Goal: Task Accomplishment & Management: Manage account settings

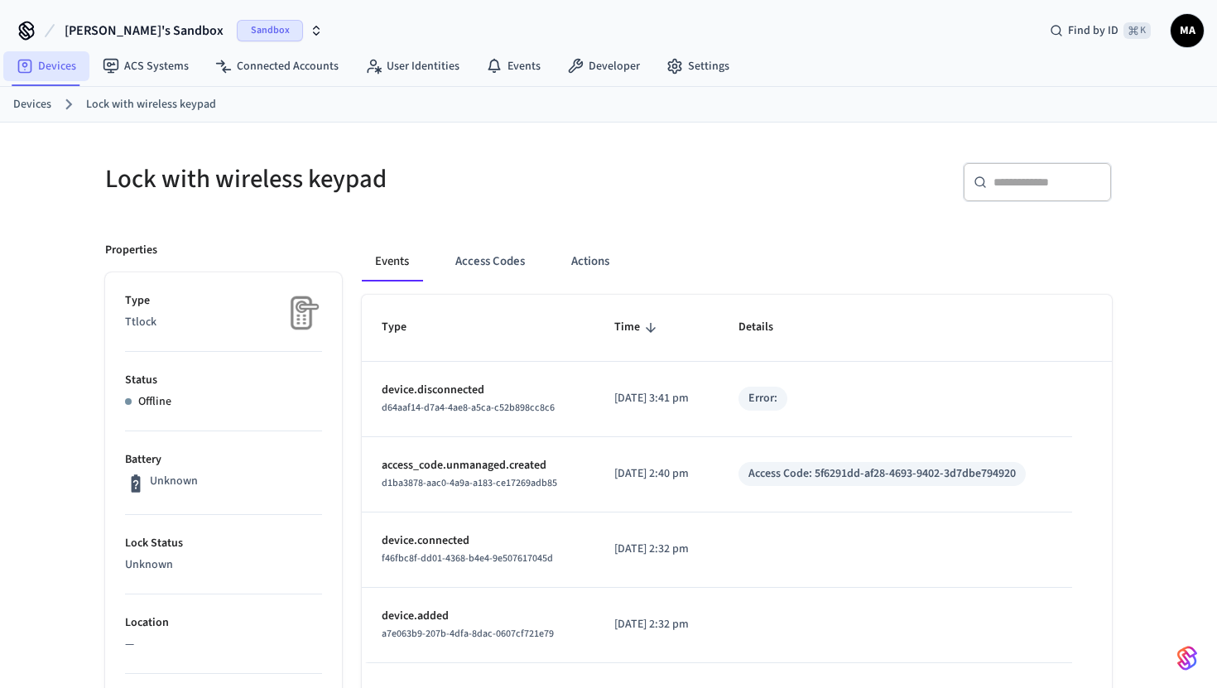
click at [51, 71] on link "Devices" at bounding box center [46, 66] width 86 height 30
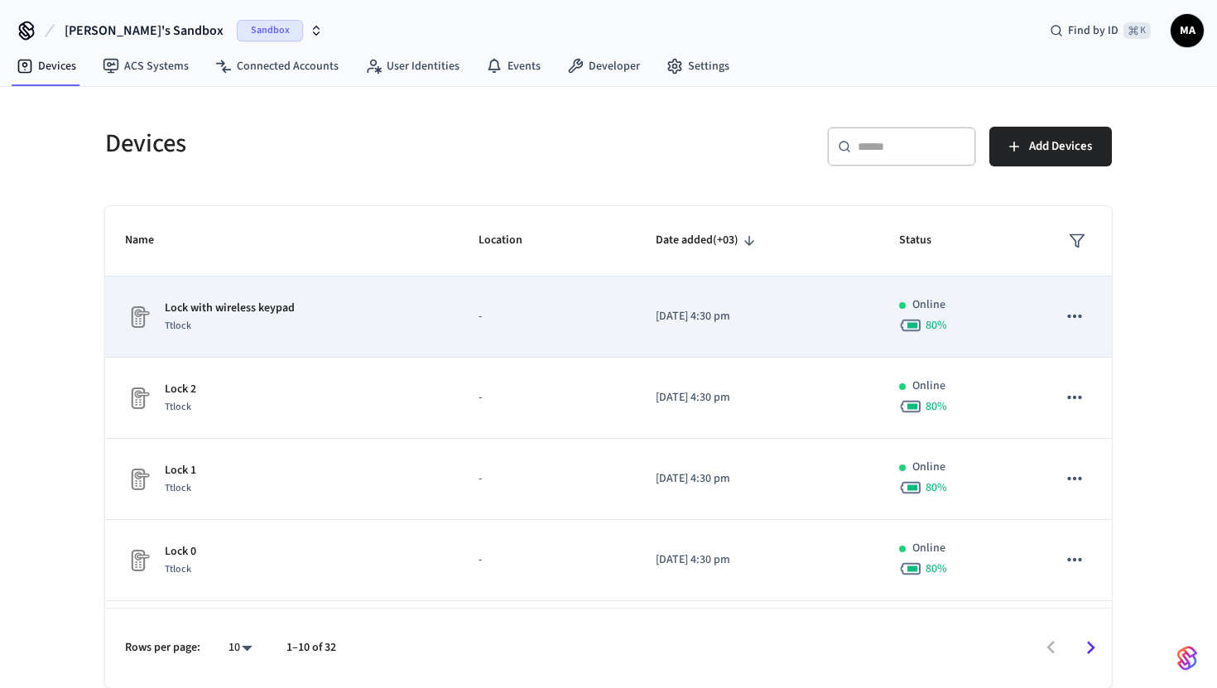
click at [1009, 305] on div "Online" at bounding box center [958, 304] width 118 height 17
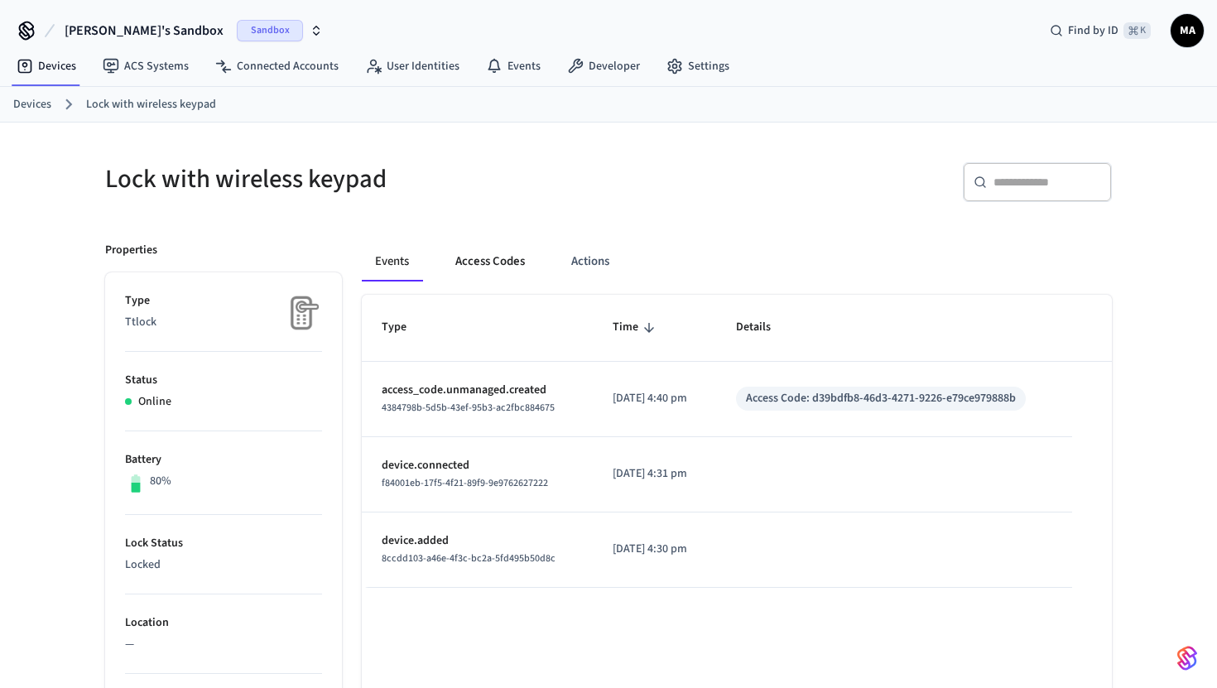
click at [465, 262] on button "Access Codes" at bounding box center [490, 262] width 96 height 40
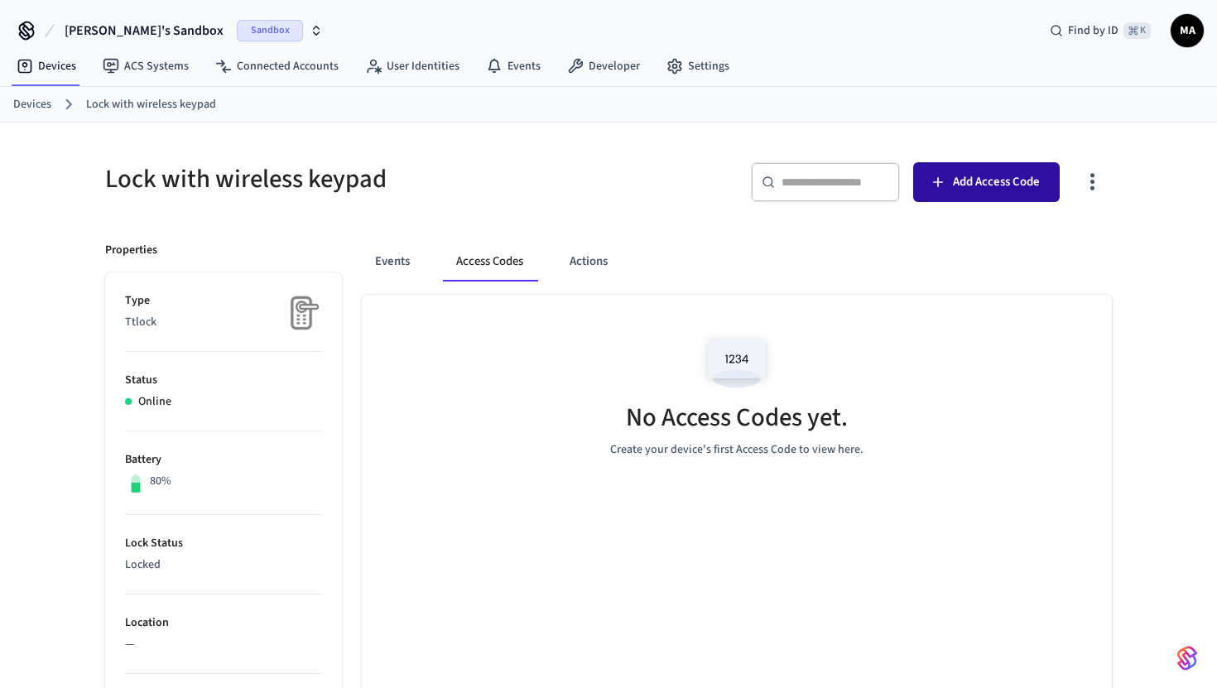
click at [961, 182] on span "Add Access Code" at bounding box center [996, 182] width 87 height 22
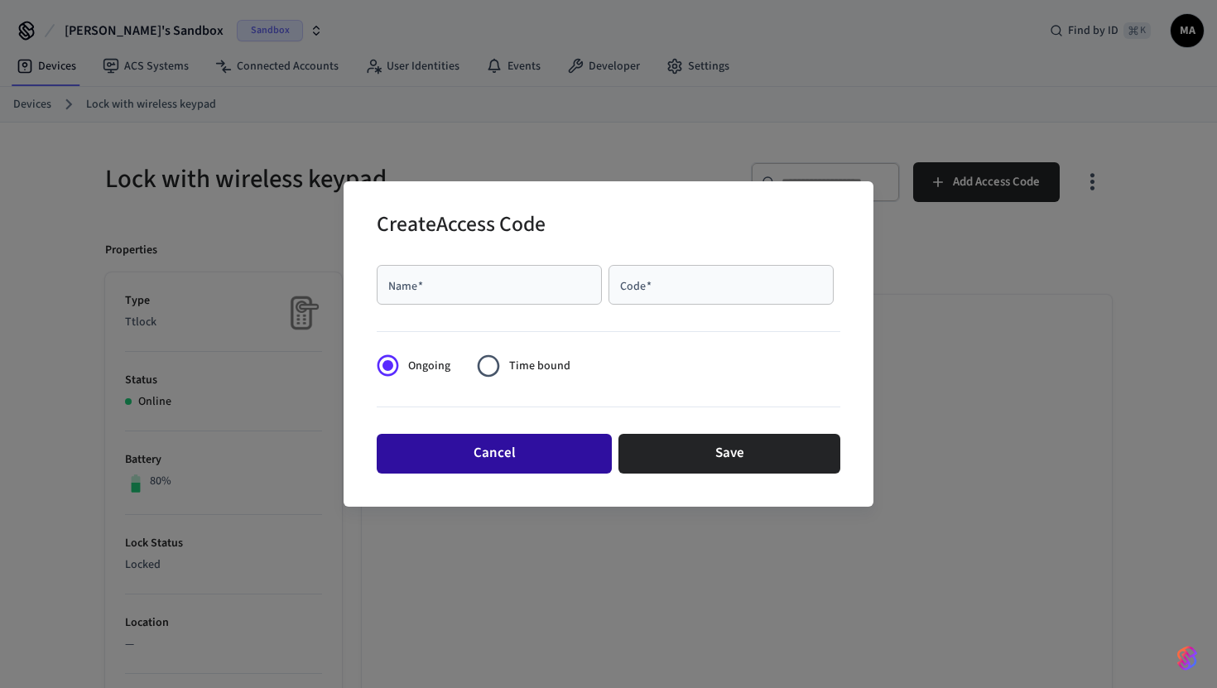
click at [523, 445] on button "Cancel" at bounding box center [494, 454] width 235 height 40
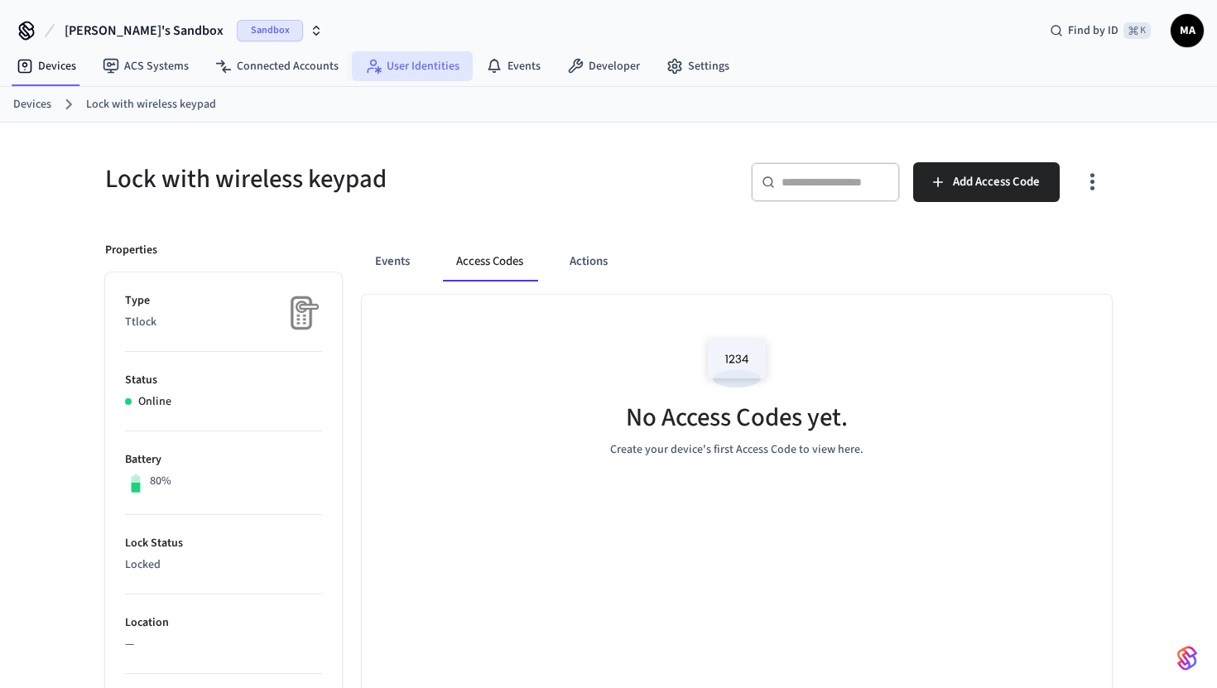
click at [411, 62] on link "User Identities" at bounding box center [412, 66] width 121 height 30
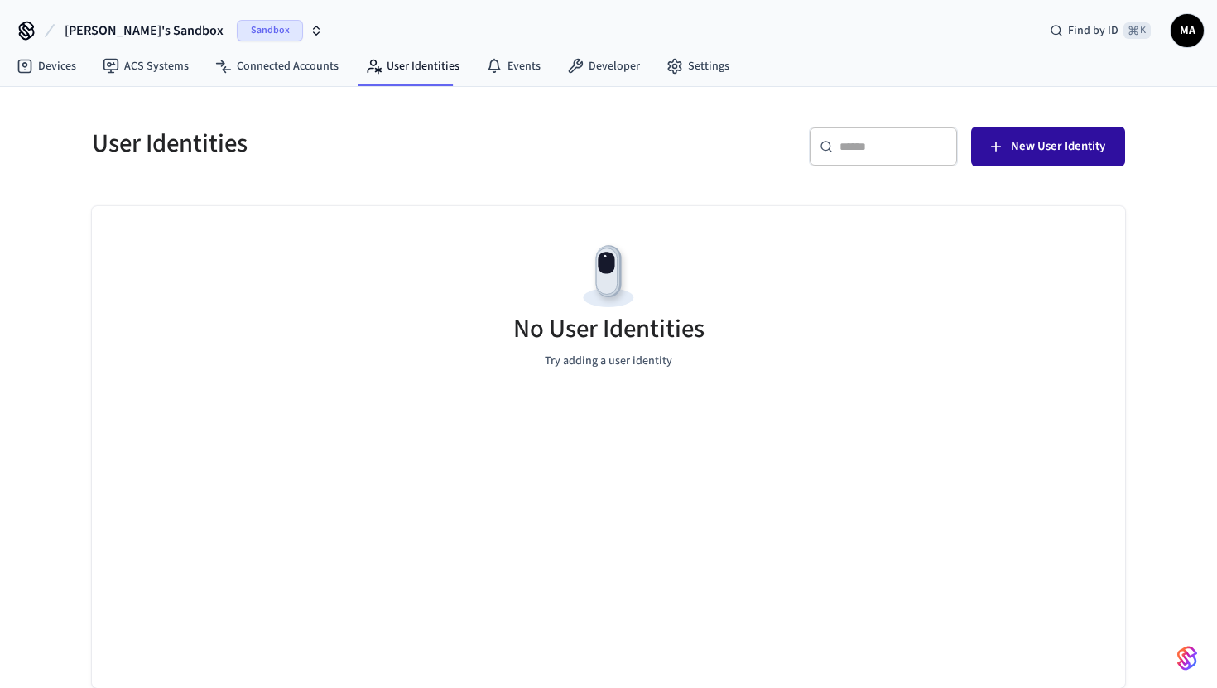
click at [1038, 130] on button "New User Identity" at bounding box center [1048, 147] width 154 height 40
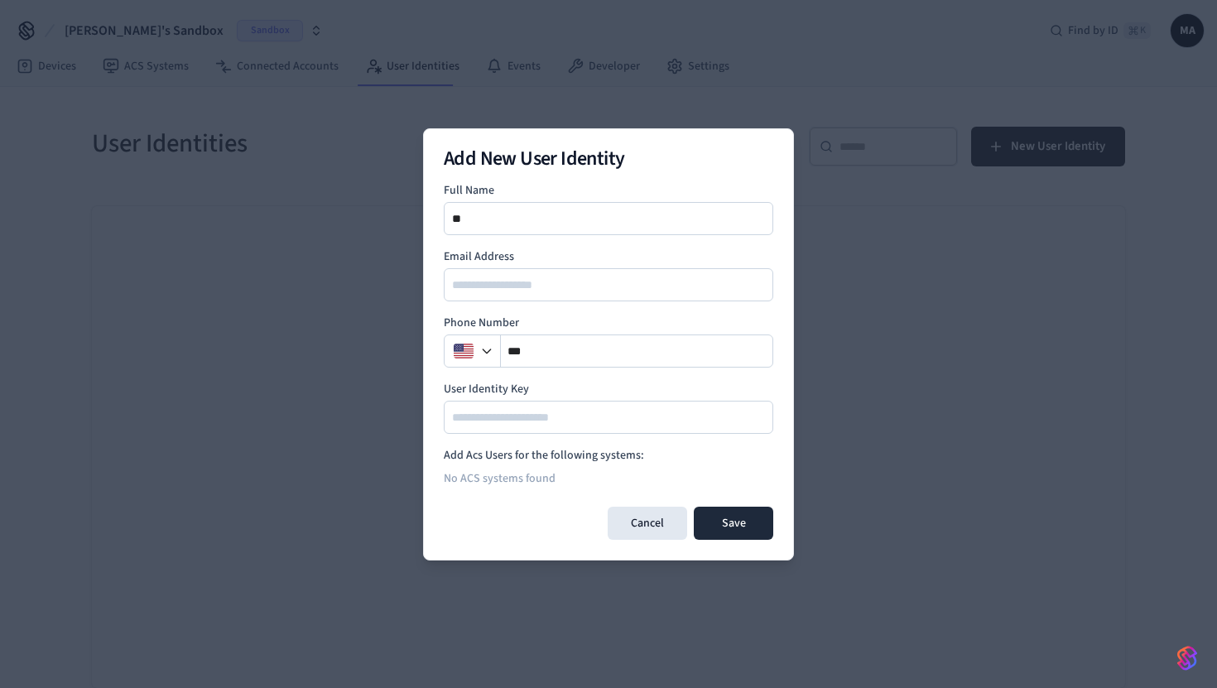
type input "**********"
click at [492, 292] on input "email" at bounding box center [609, 285] width 328 height 20
type input "*******"
click at [563, 351] on input "**" at bounding box center [637, 351] width 272 height 20
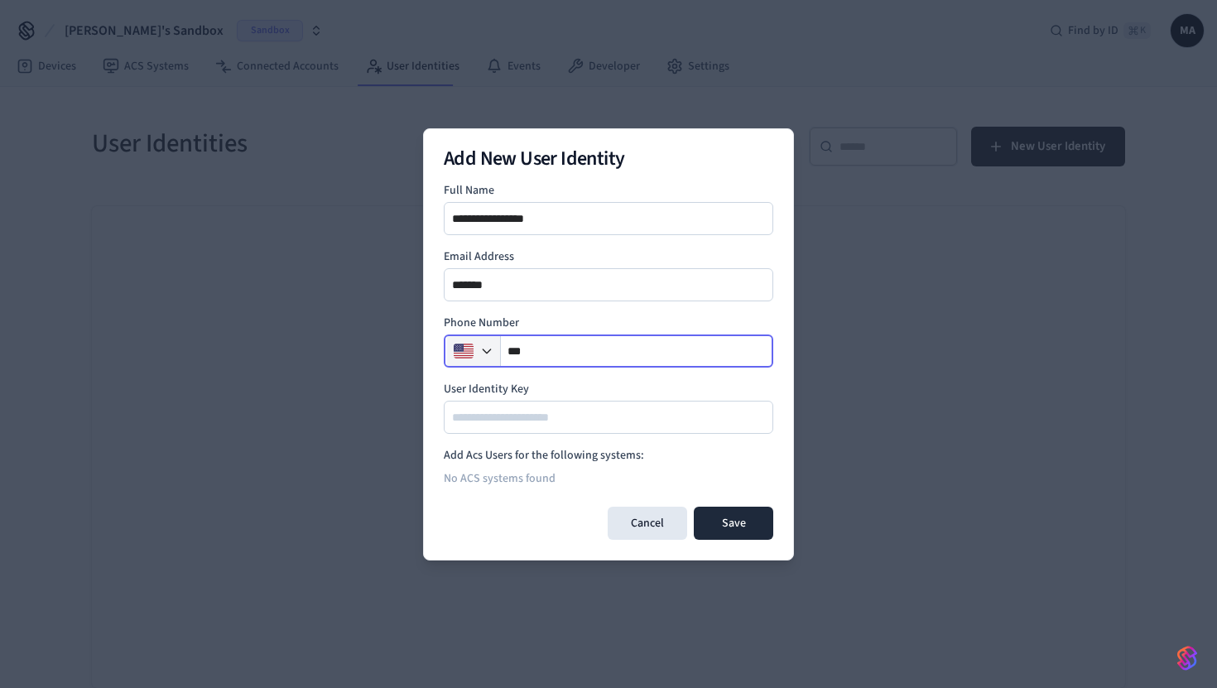
click at [484, 354] on icon "button" at bounding box center [486, 350] width 13 height 13
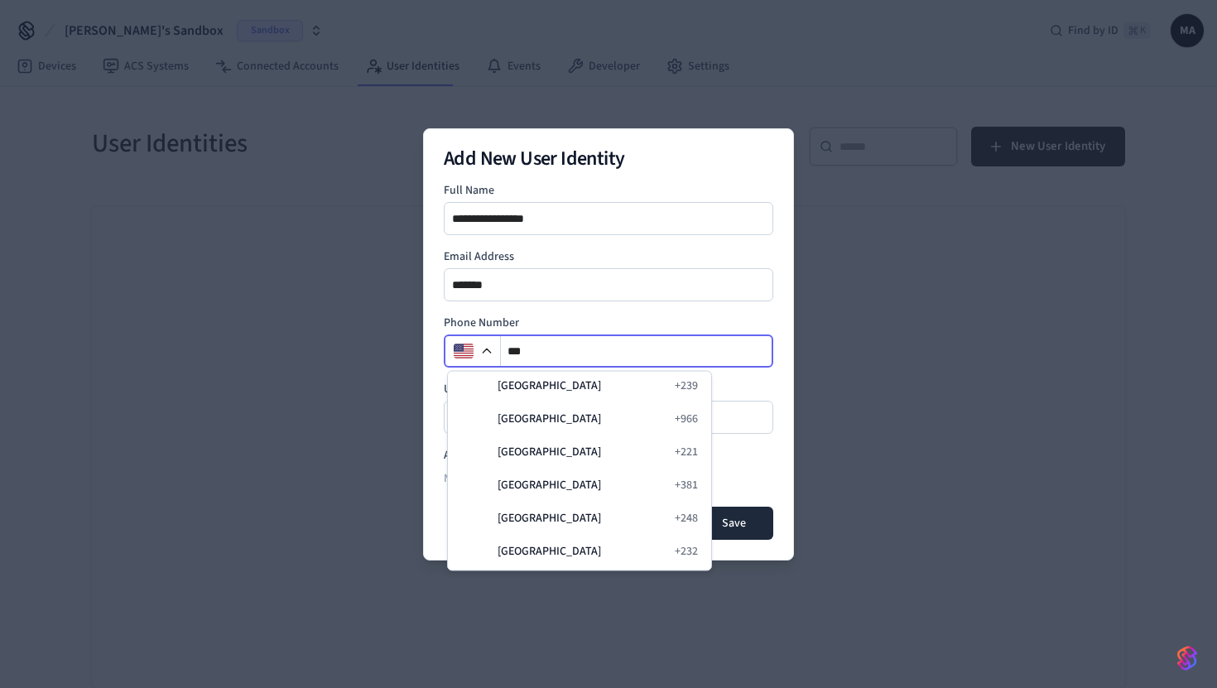
scroll to position [5592, 0]
click at [553, 412] on span "[GEOGRAPHIC_DATA]" at bounding box center [581, 420] width 167 height 17
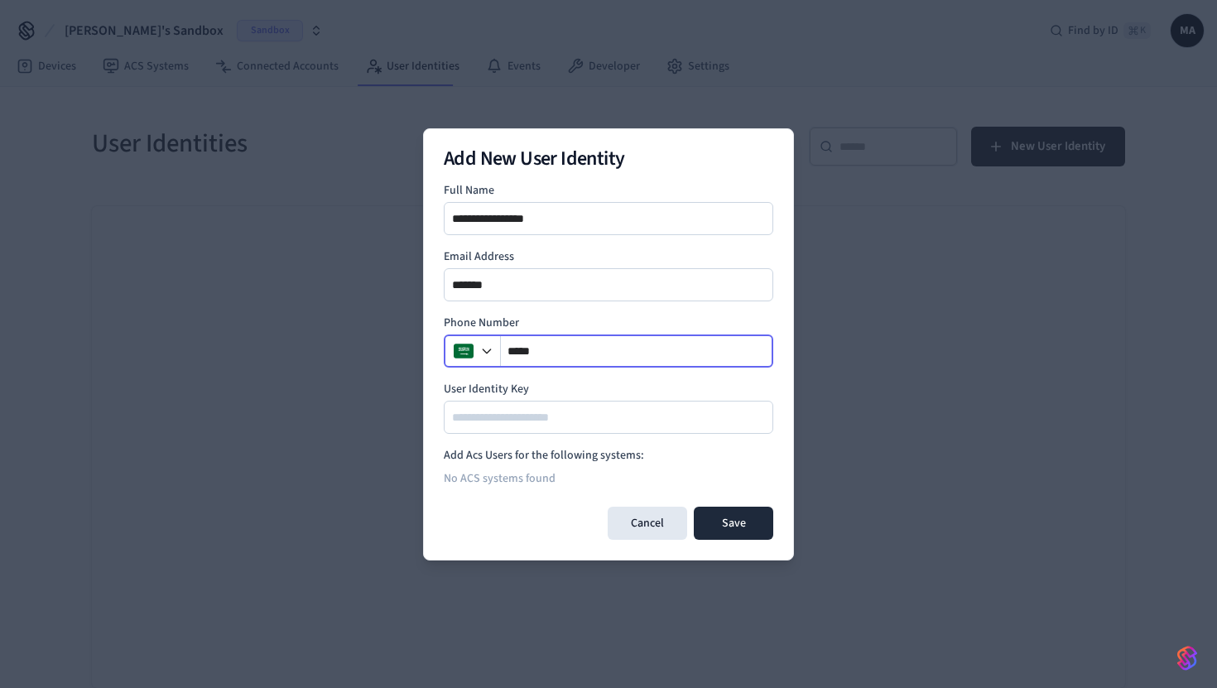
click at [576, 356] on input "****" at bounding box center [637, 351] width 272 height 20
type input "**********"
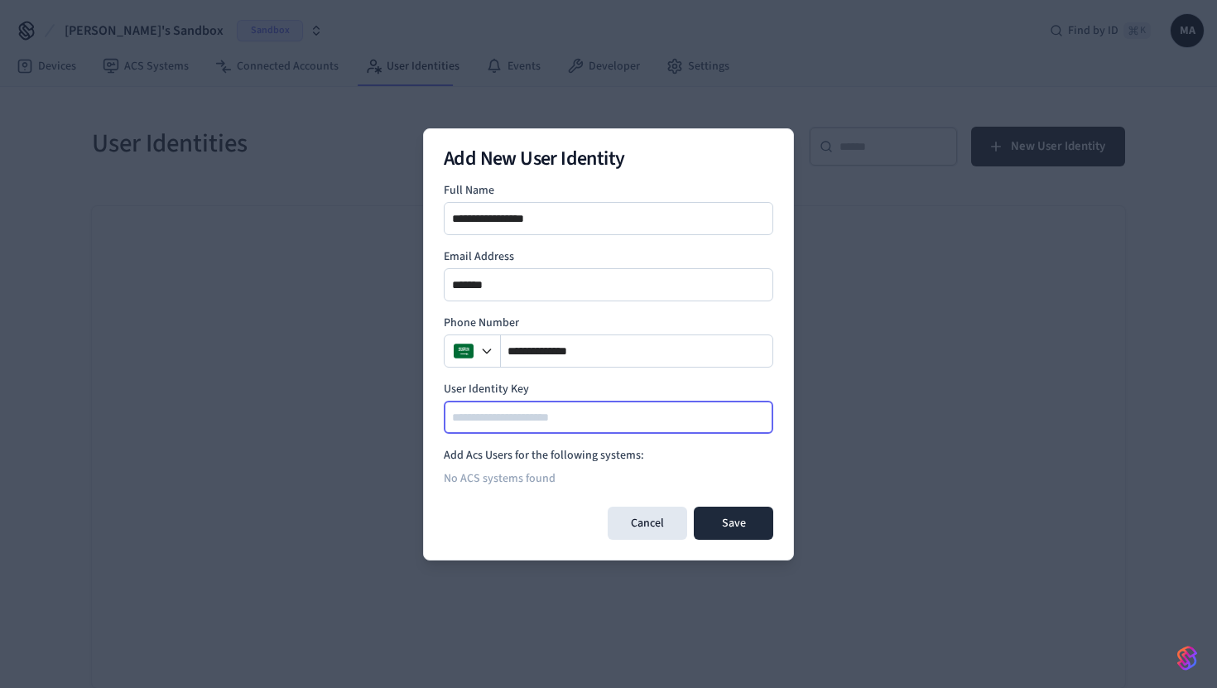
click at [534, 413] on input at bounding box center [609, 417] width 328 height 20
click at [601, 419] on input at bounding box center [609, 417] width 328 height 20
type input "***"
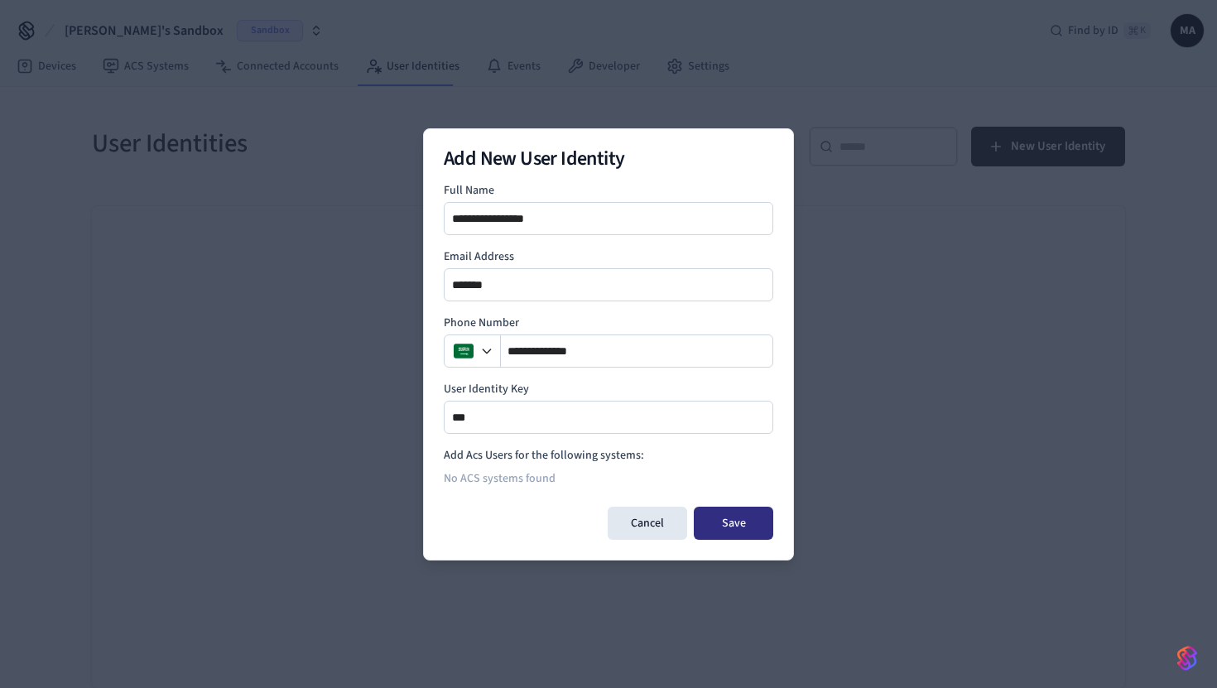
click at [737, 515] on button "Save" at bounding box center [733, 523] width 79 height 33
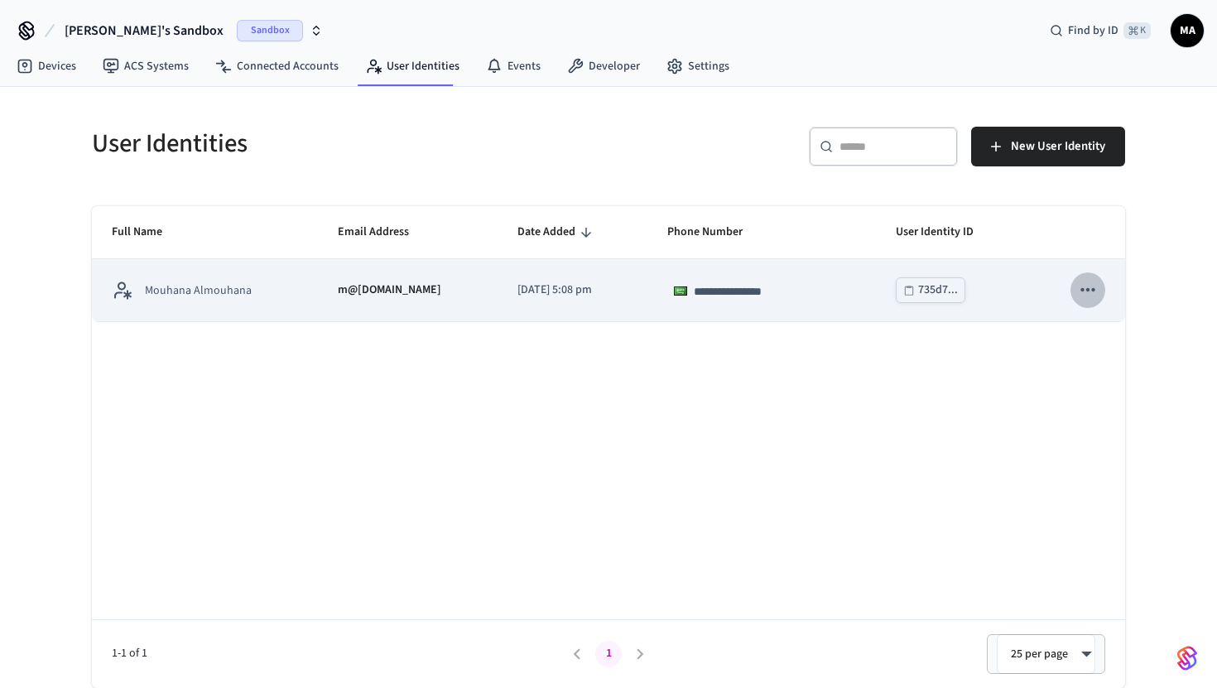
click at [1083, 288] on icon "sticky table" at bounding box center [1088, 290] width 22 height 22
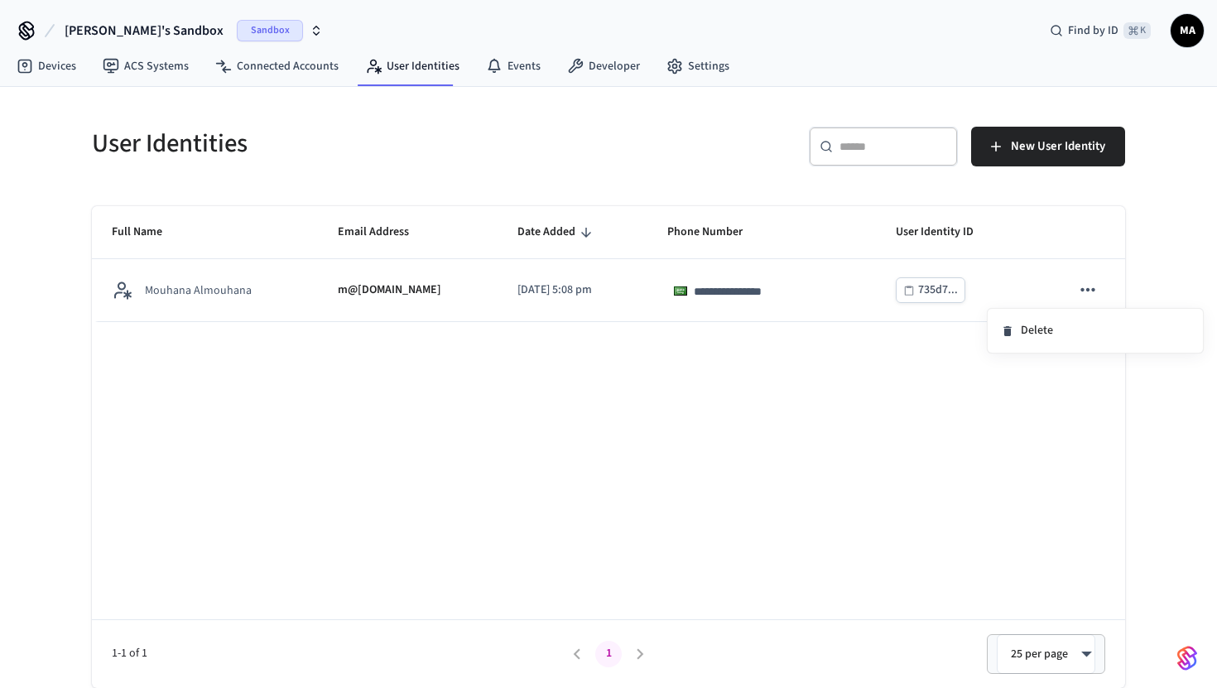
click at [1035, 282] on div at bounding box center [608, 344] width 1217 height 688
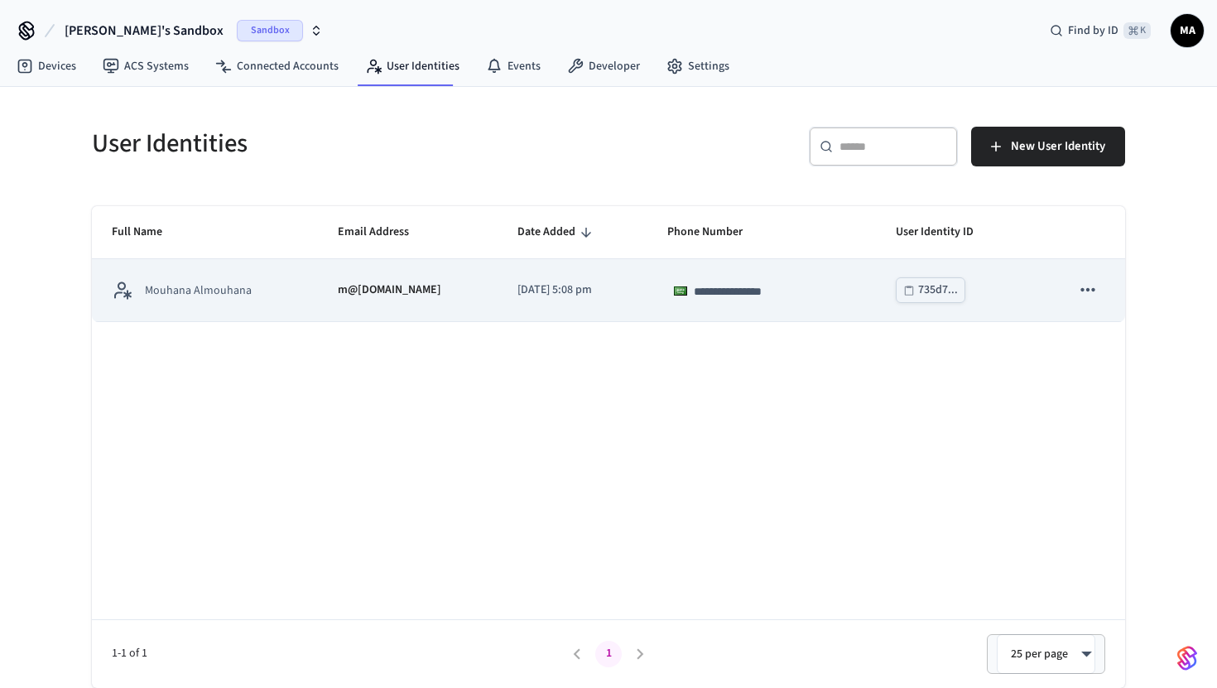
click at [996, 288] on td "735d7..." at bounding box center [963, 290] width 175 height 62
click at [653, 306] on td "**********" at bounding box center [762, 290] width 229 height 62
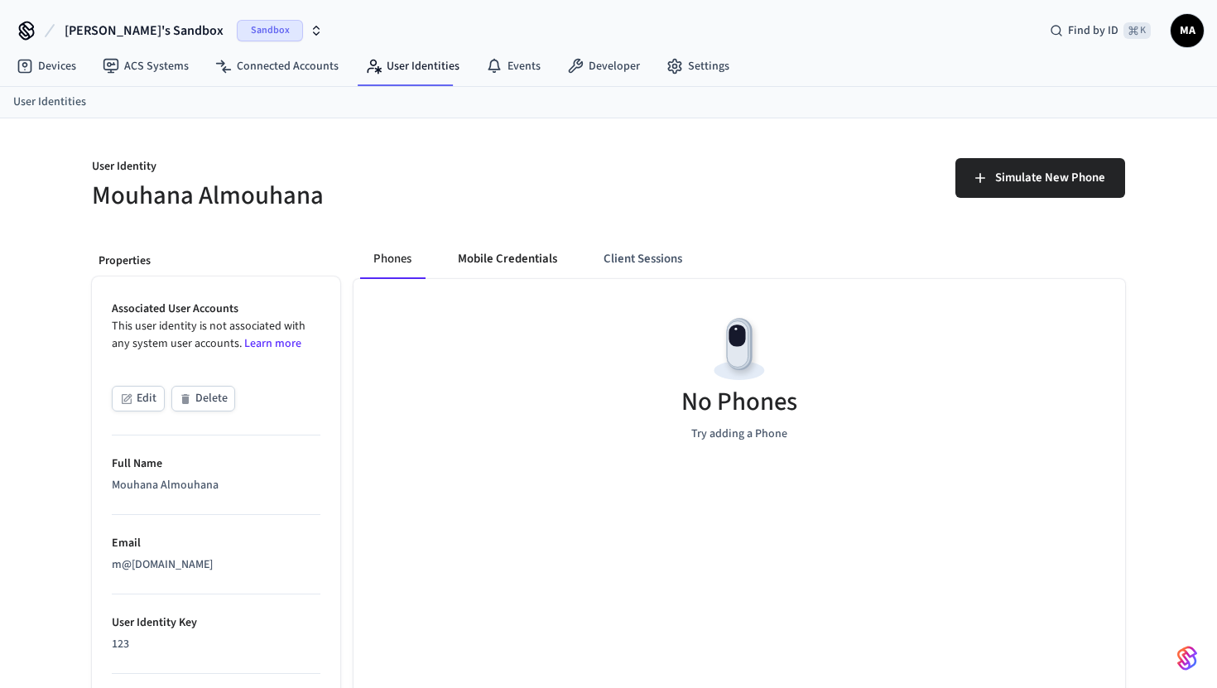
click at [505, 260] on button "Mobile Credentials" at bounding box center [508, 259] width 126 height 40
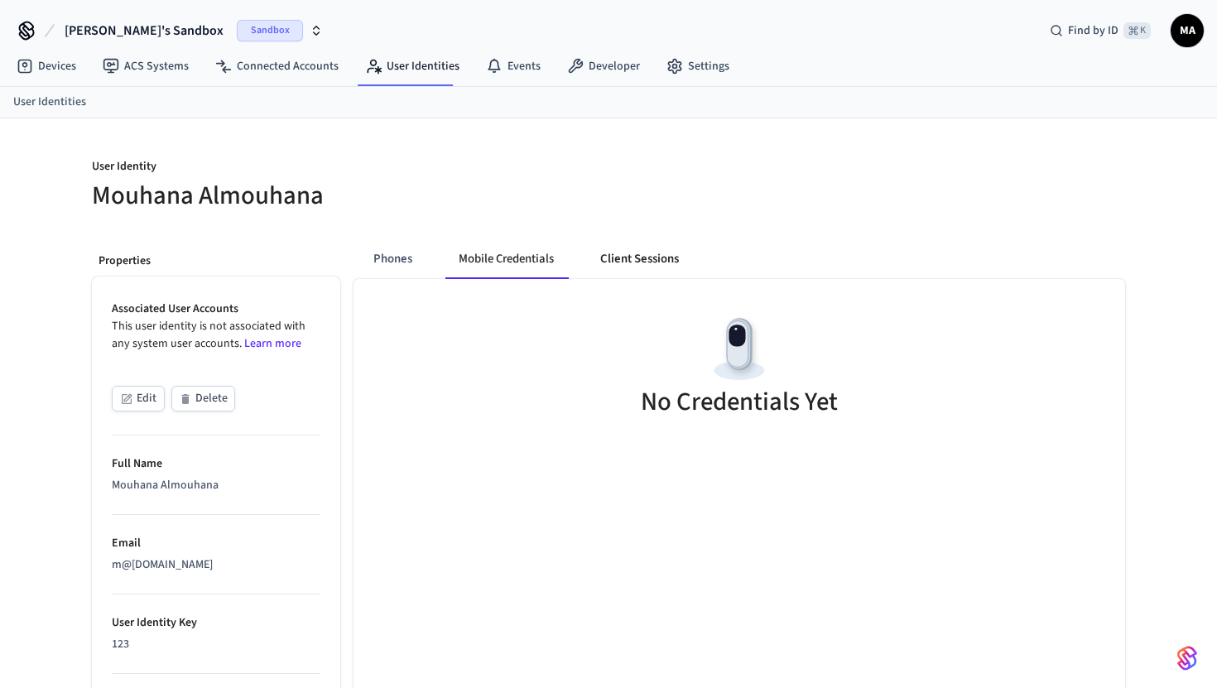
click at [628, 267] on button "Client Sessions" at bounding box center [639, 259] width 105 height 40
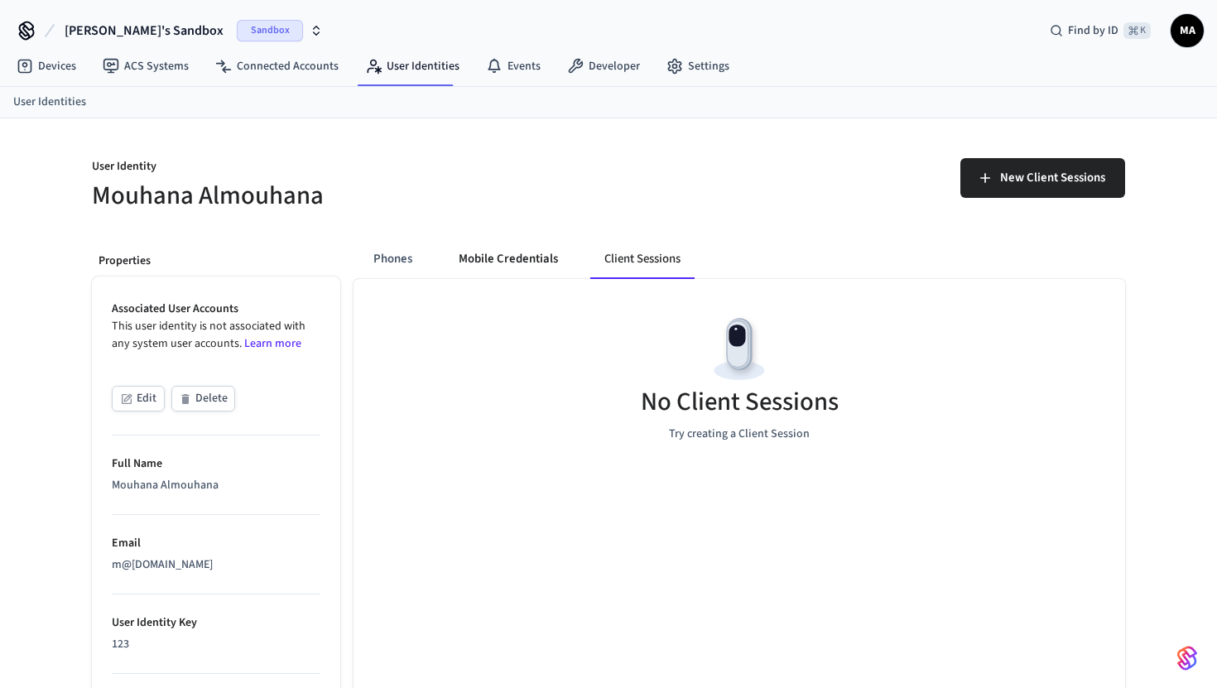
click at [501, 266] on button "Mobile Credentials" at bounding box center [508, 259] width 126 height 40
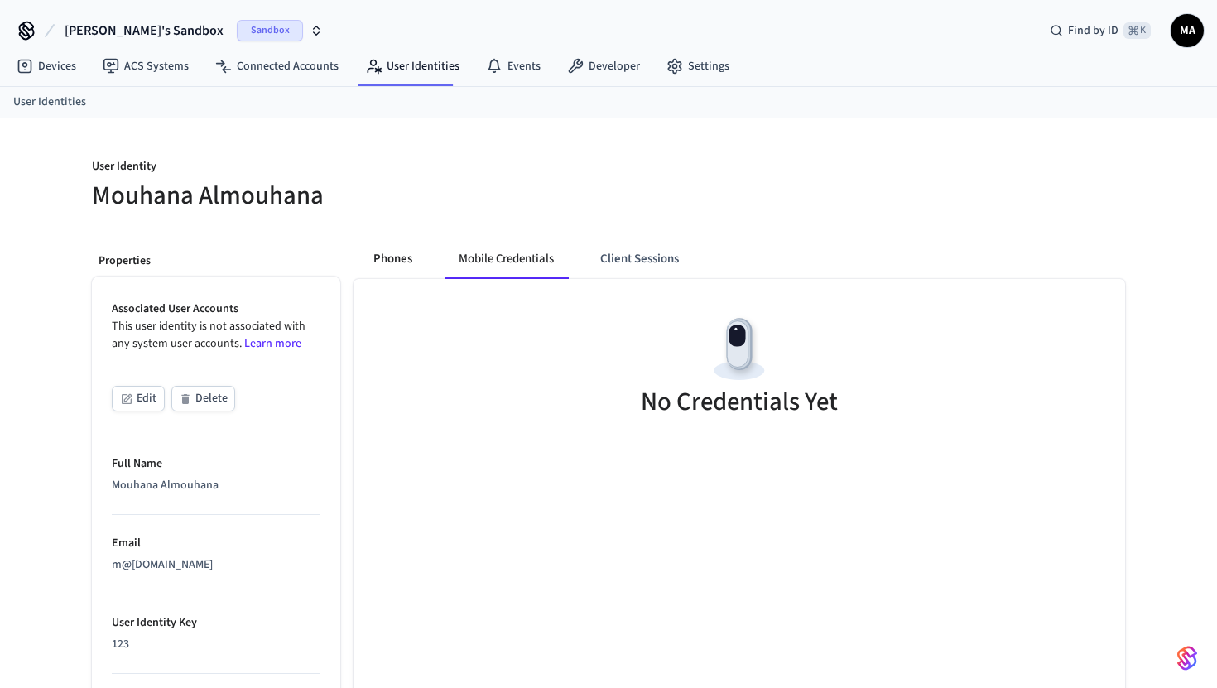
click at [412, 259] on button "Phones" at bounding box center [392, 259] width 65 height 40
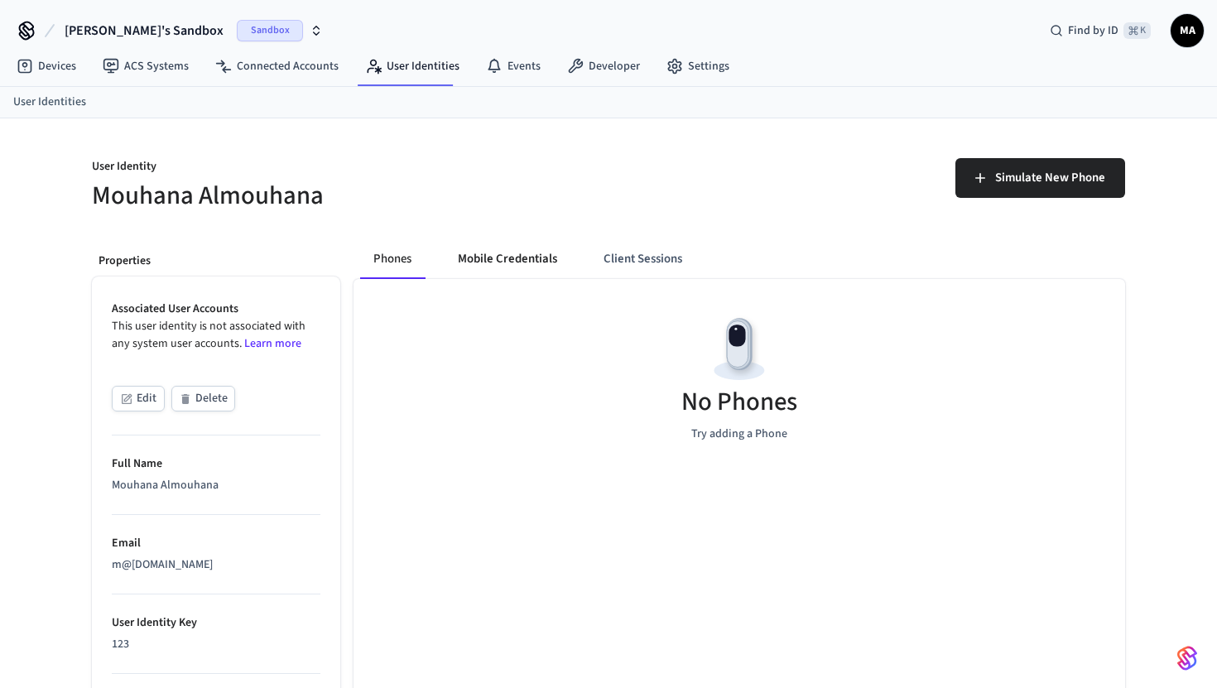
click at [478, 255] on button "Mobile Credentials" at bounding box center [508, 259] width 126 height 40
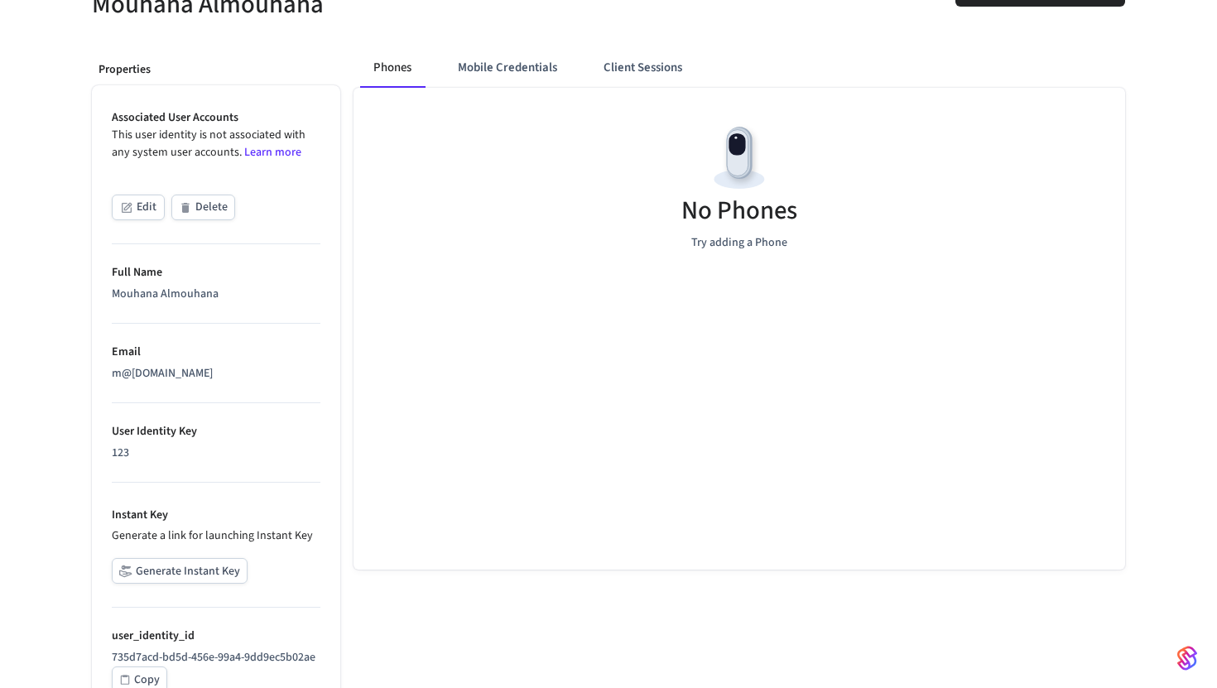
scroll to position [253, 0]
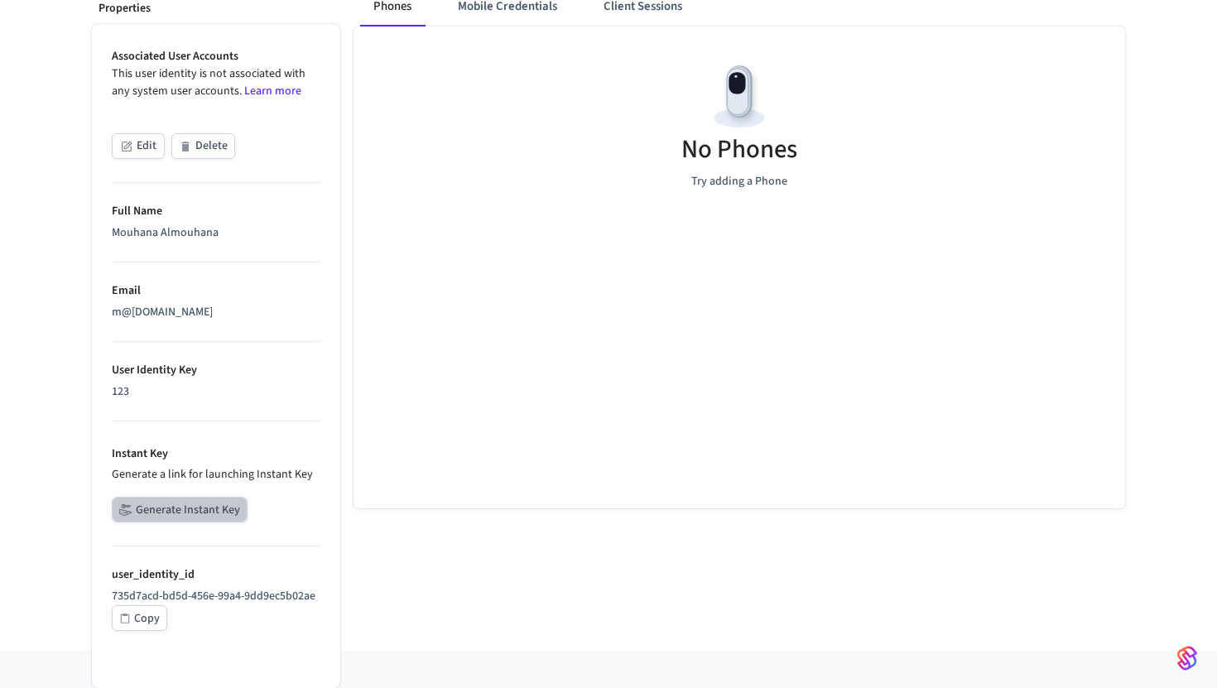
click at [214, 516] on button "Generate Instant Key" at bounding box center [180, 510] width 136 height 26
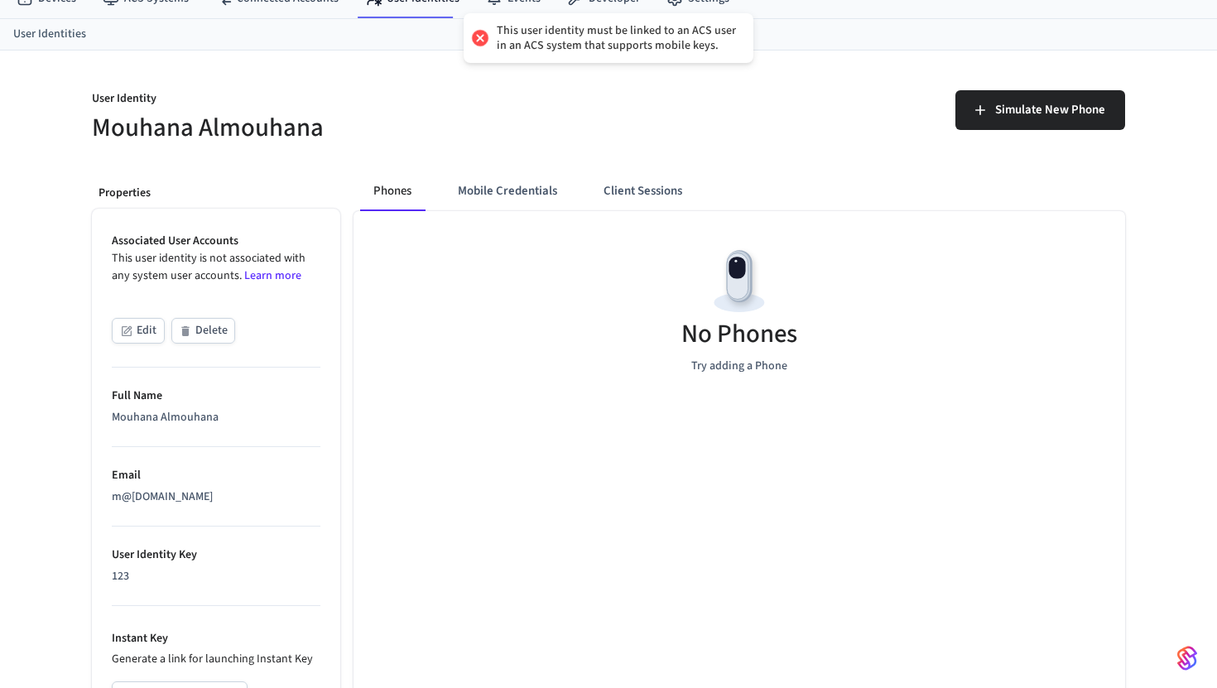
scroll to position [0, 0]
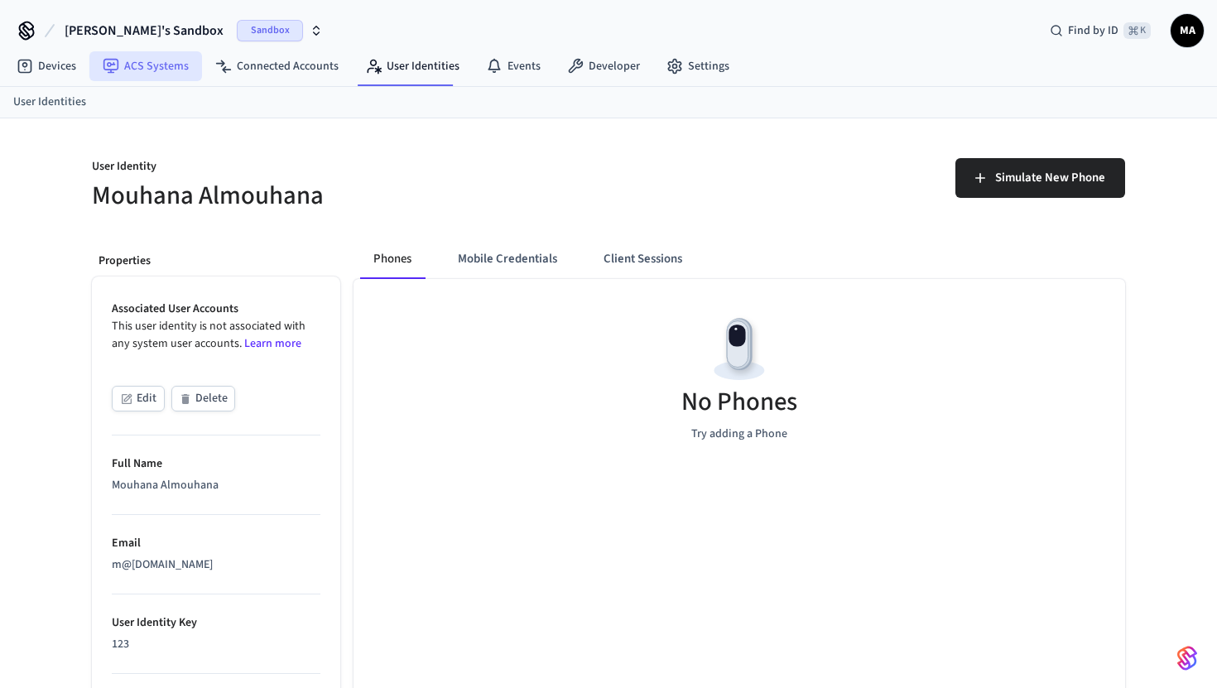
click at [137, 65] on link "ACS Systems" at bounding box center [145, 66] width 113 height 30
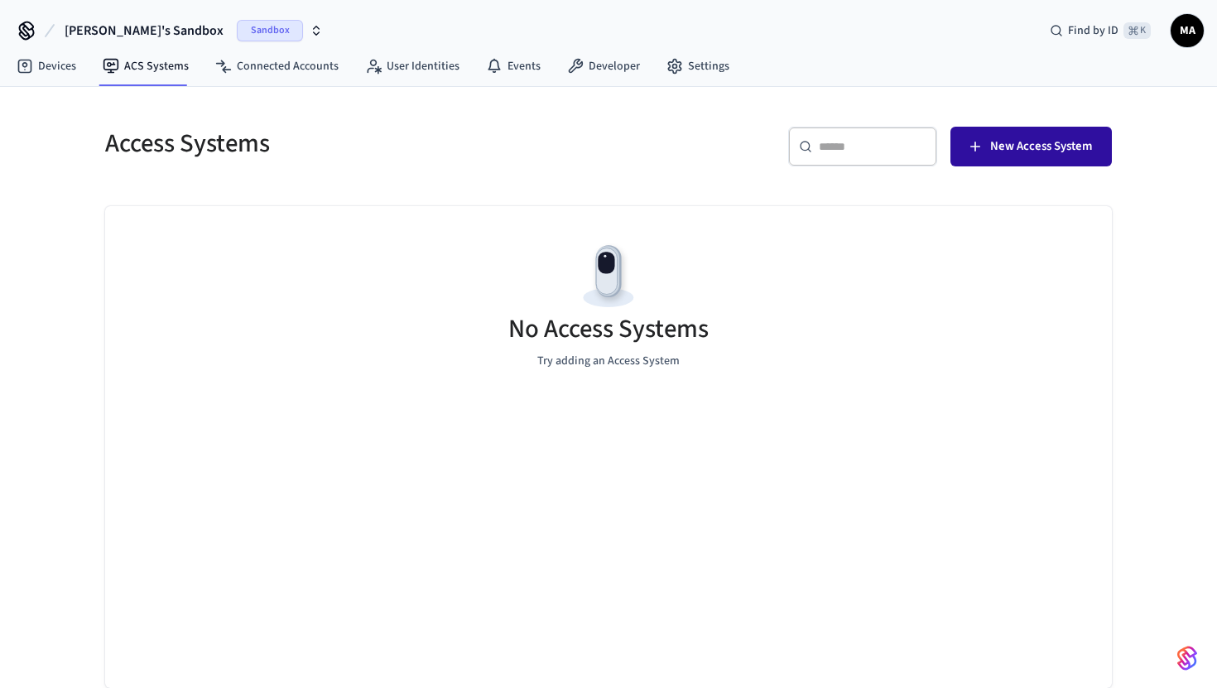
click at [1037, 141] on span "New Access System" at bounding box center [1041, 147] width 102 height 22
click at [1037, 143] on span "New Access System" at bounding box center [1041, 147] width 102 height 22
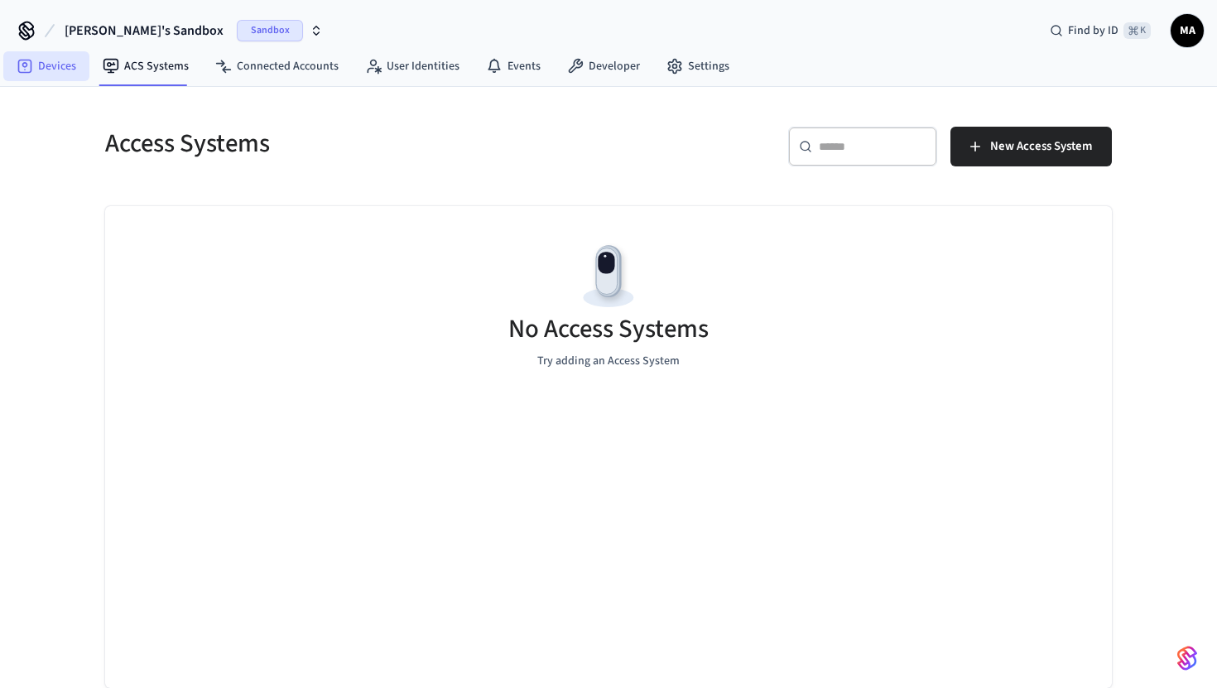
click at [43, 79] on link "Devices" at bounding box center [46, 66] width 86 height 30
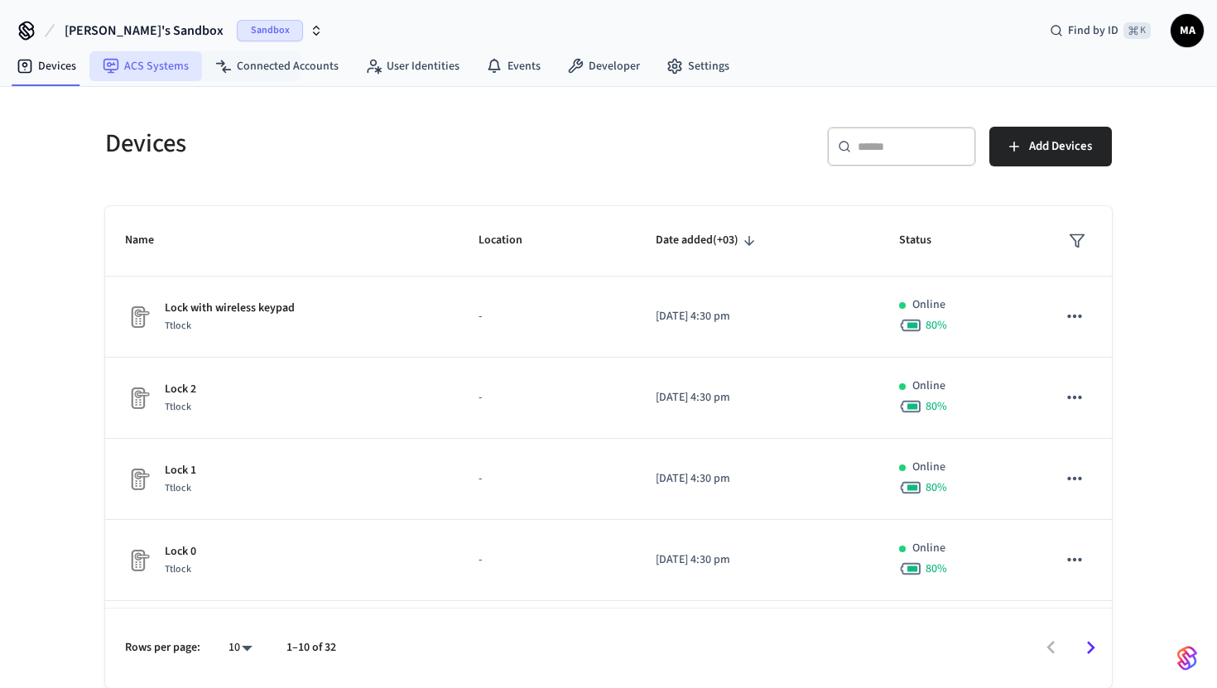
click at [135, 78] on link "ACS Systems" at bounding box center [145, 66] width 113 height 30
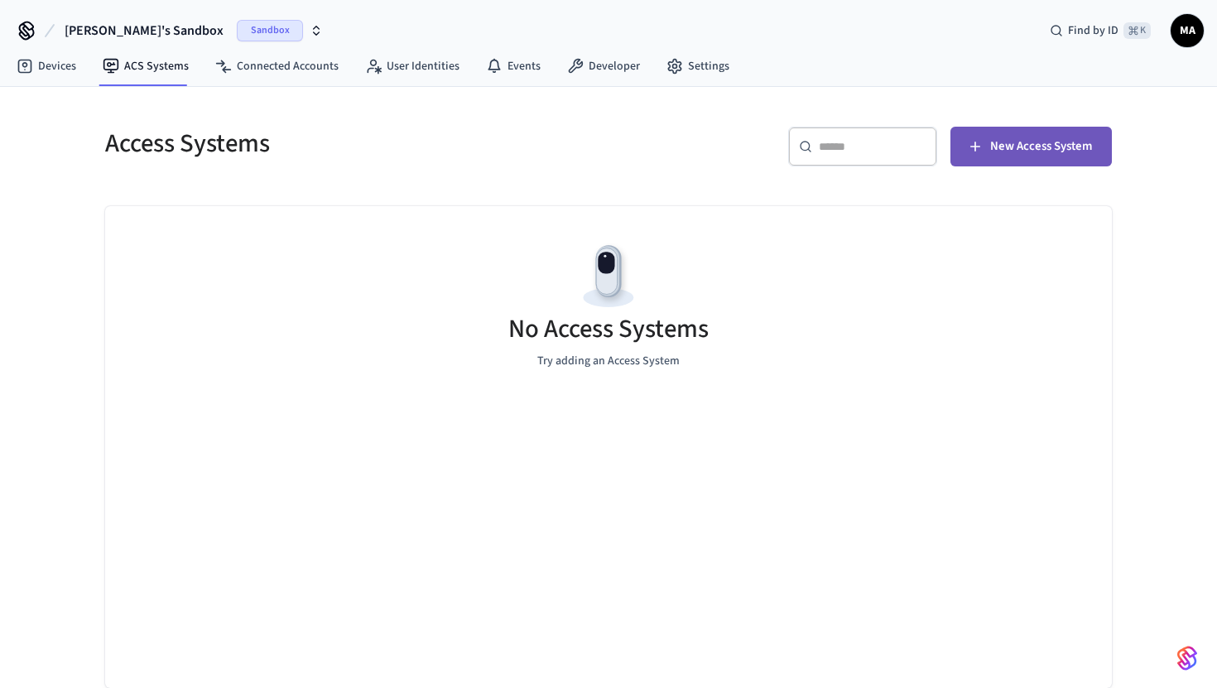
click at [992, 152] on span "New Access System" at bounding box center [1041, 147] width 102 height 22
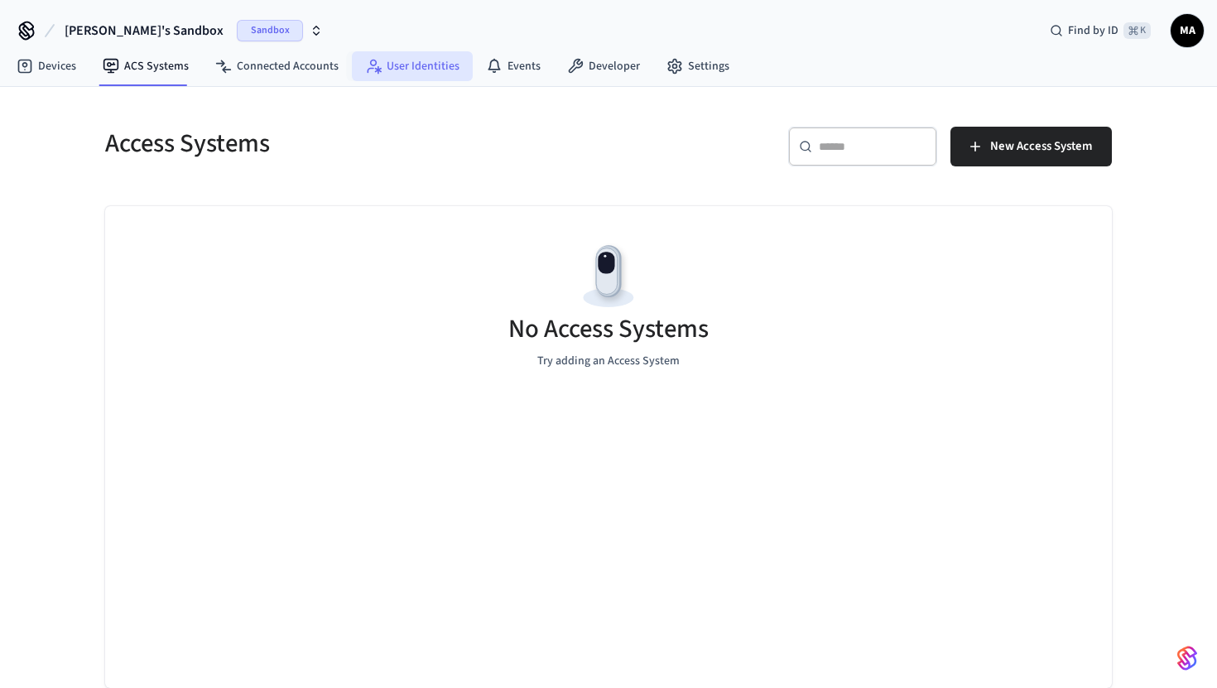
click at [389, 60] on link "User Identities" at bounding box center [412, 66] width 121 height 30
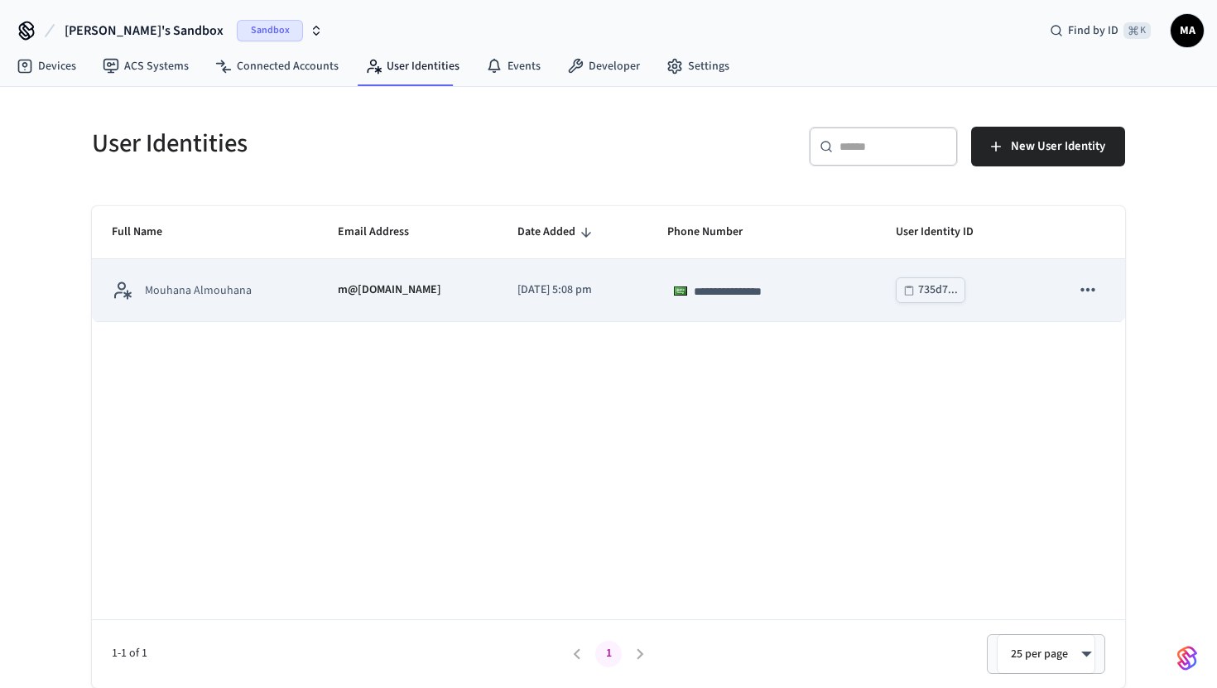
click at [1023, 294] on td "735d7..." at bounding box center [963, 290] width 175 height 62
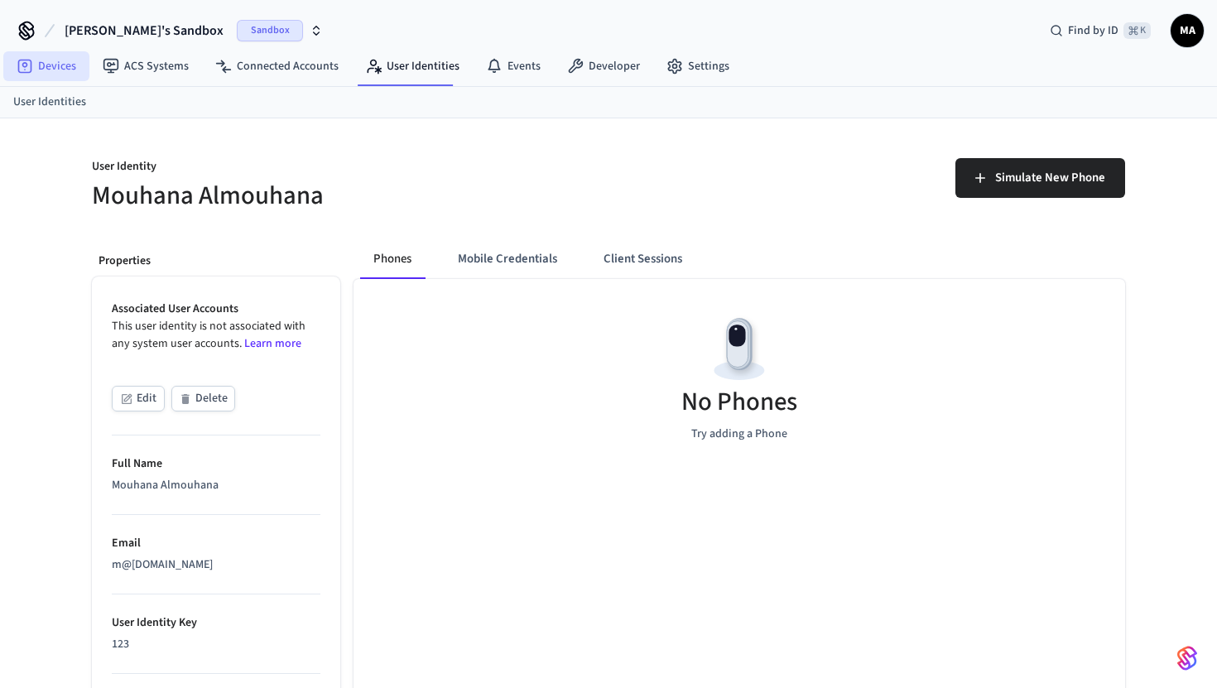
click at [59, 65] on link "Devices" at bounding box center [46, 66] width 86 height 30
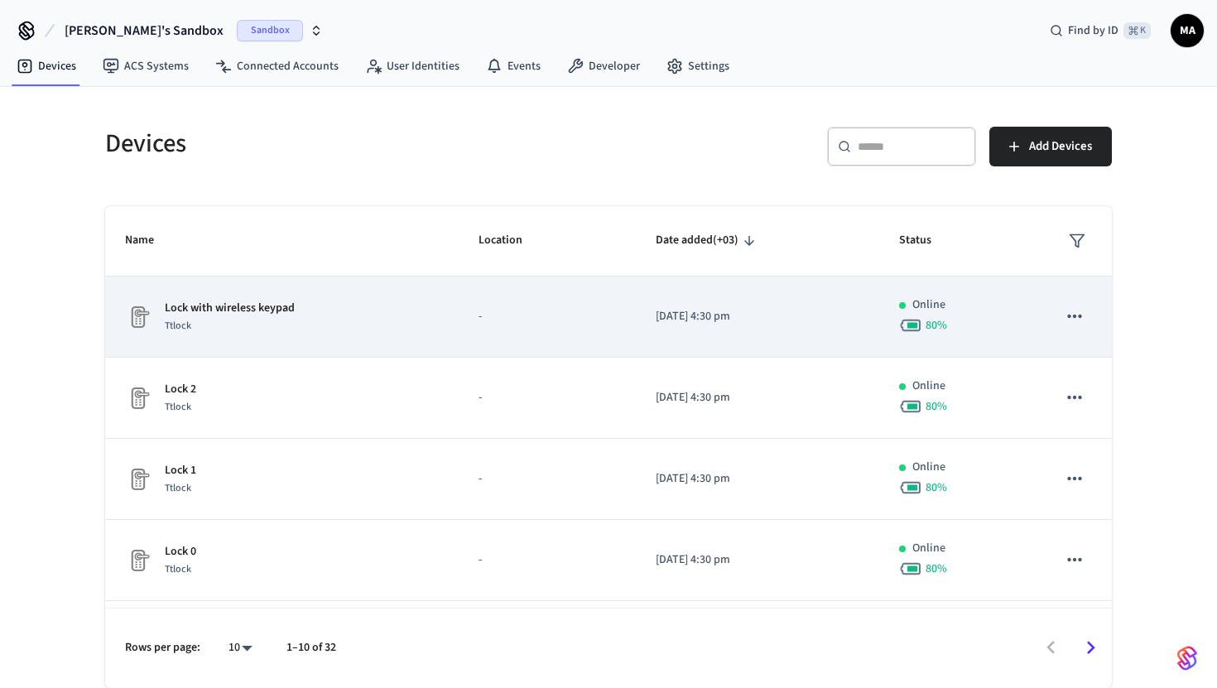
click at [436, 329] on div "Lock with wireless keypad Ttlock" at bounding box center [282, 317] width 314 height 35
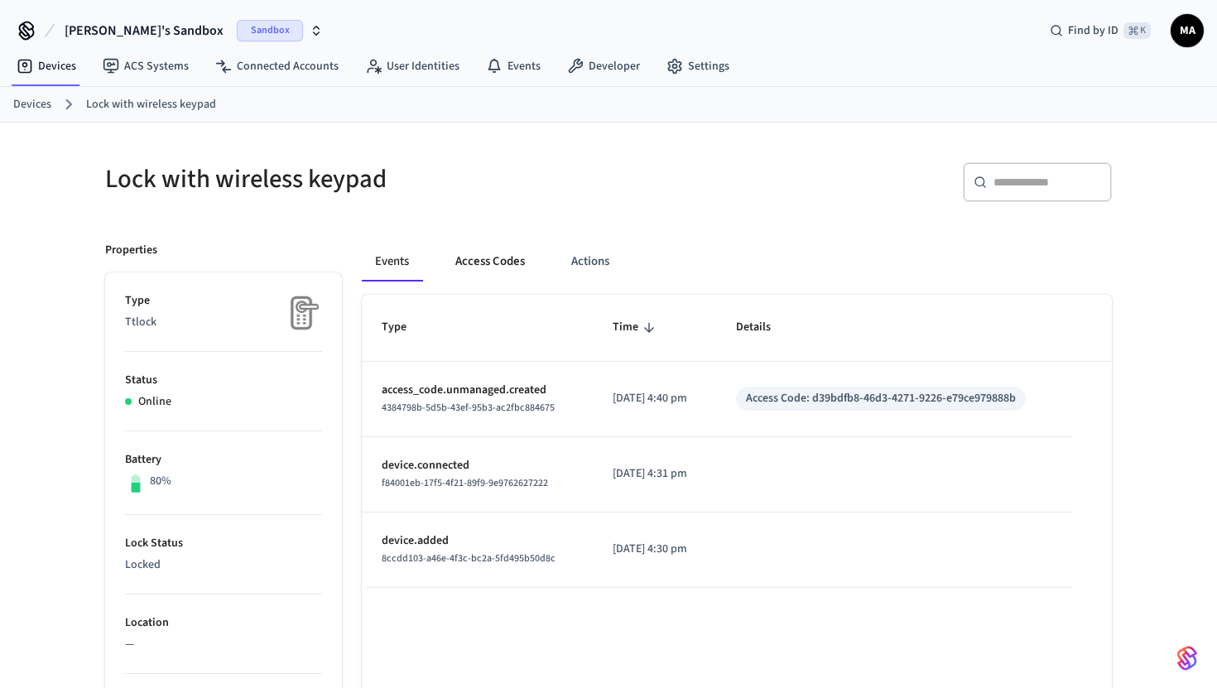
click at [484, 267] on button "Access Codes" at bounding box center [490, 262] width 96 height 40
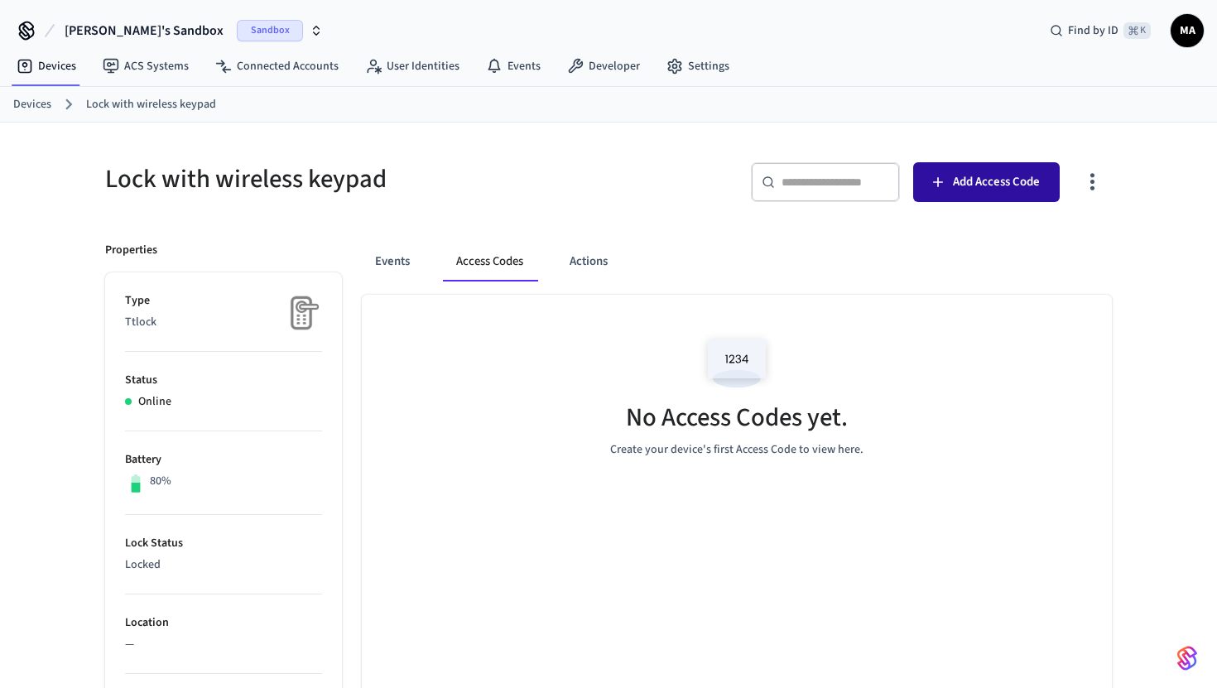
click at [976, 176] on span "Add Access Code" at bounding box center [996, 182] width 87 height 22
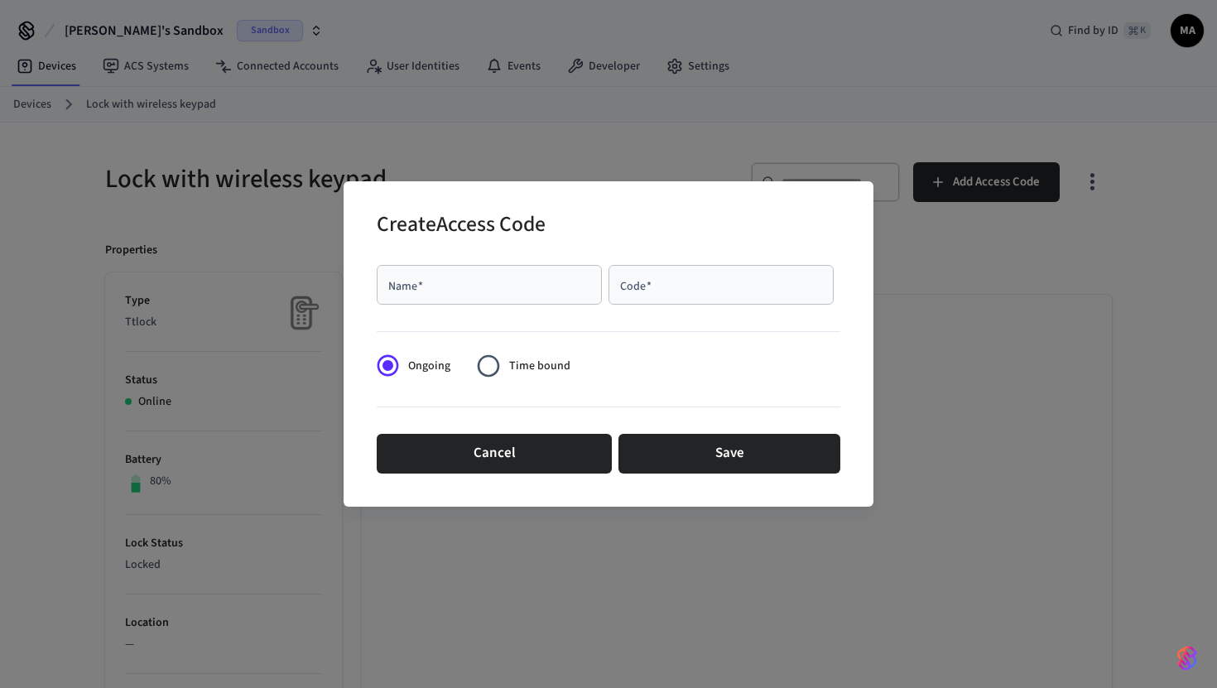
click at [514, 284] on input "Name   *" at bounding box center [489, 285] width 205 height 17
type input "****"
click at [681, 278] on input "Code   *" at bounding box center [721, 285] width 205 height 17
type input "****"
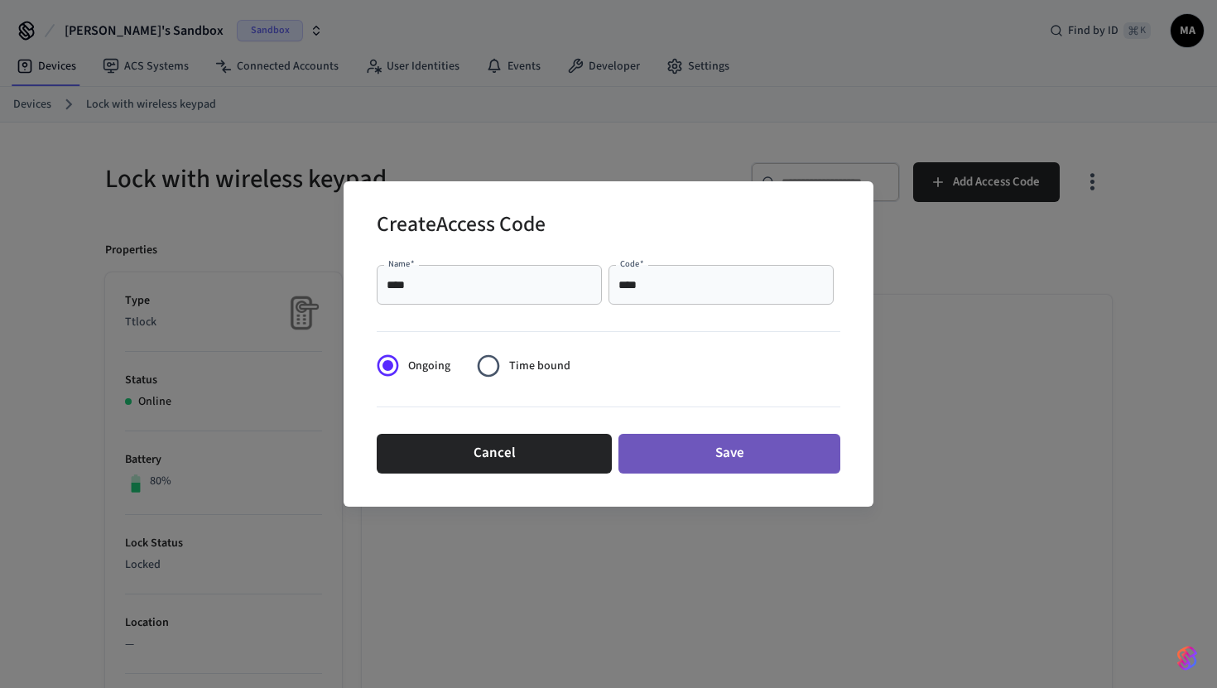
click at [698, 461] on button "Save" at bounding box center [730, 454] width 222 height 40
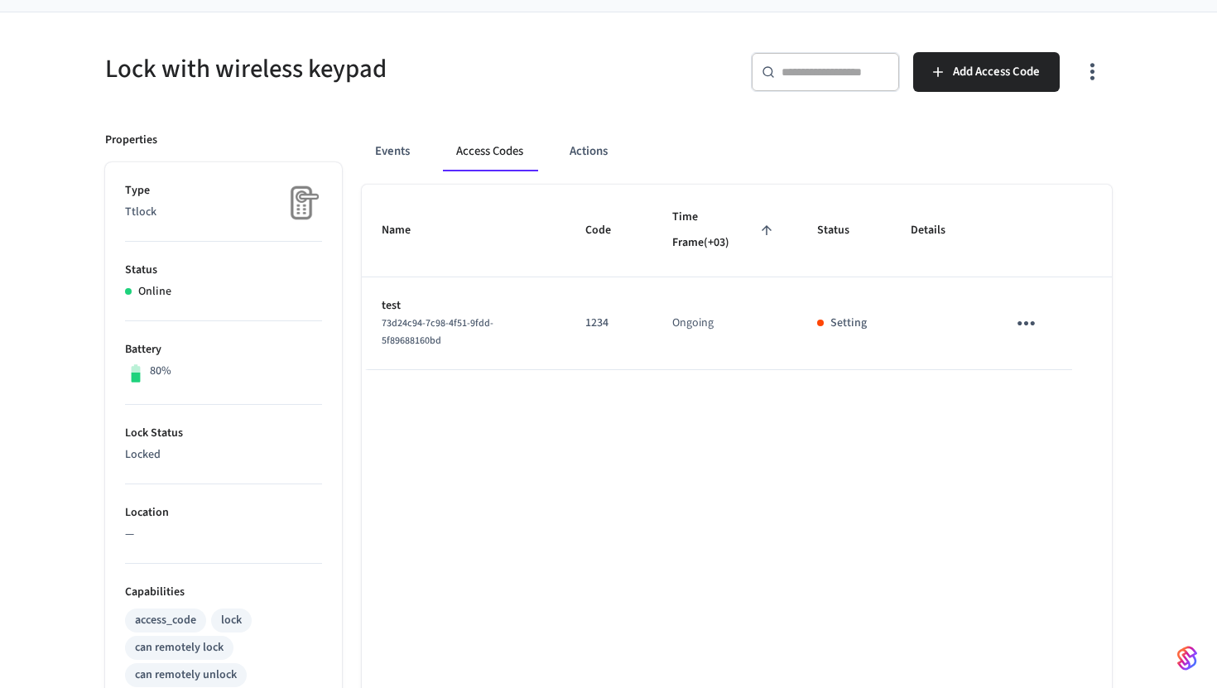
scroll to position [114, 0]
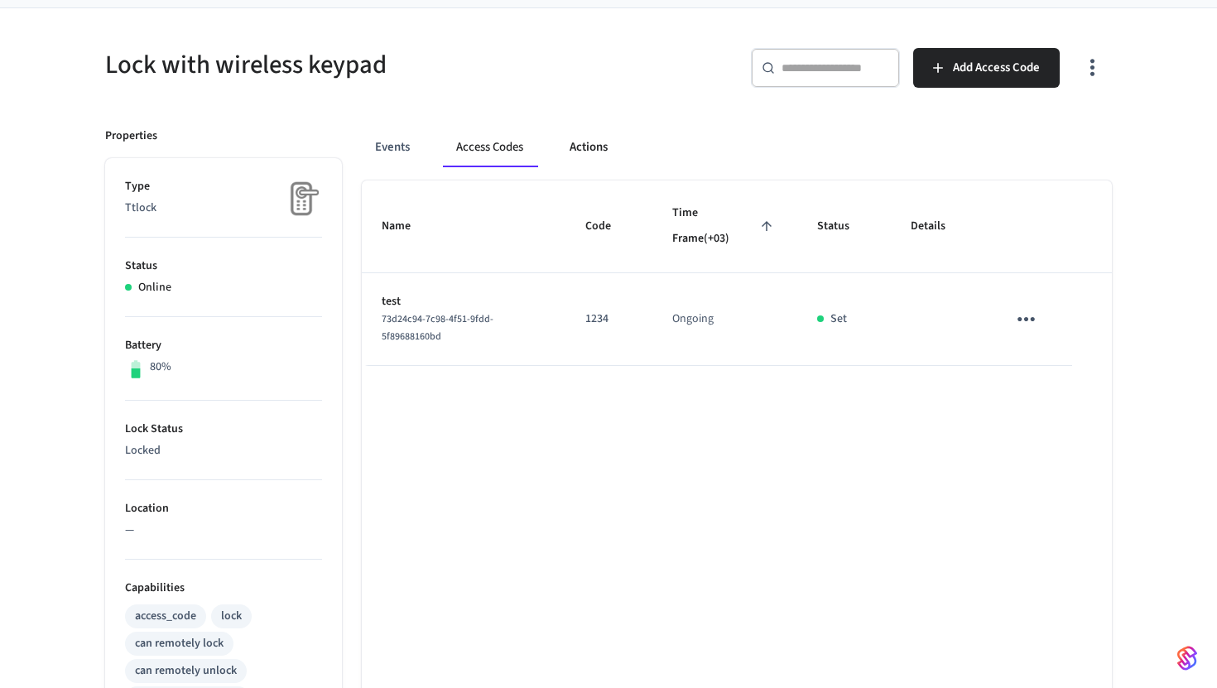
click at [576, 141] on button "Actions" at bounding box center [588, 148] width 65 height 40
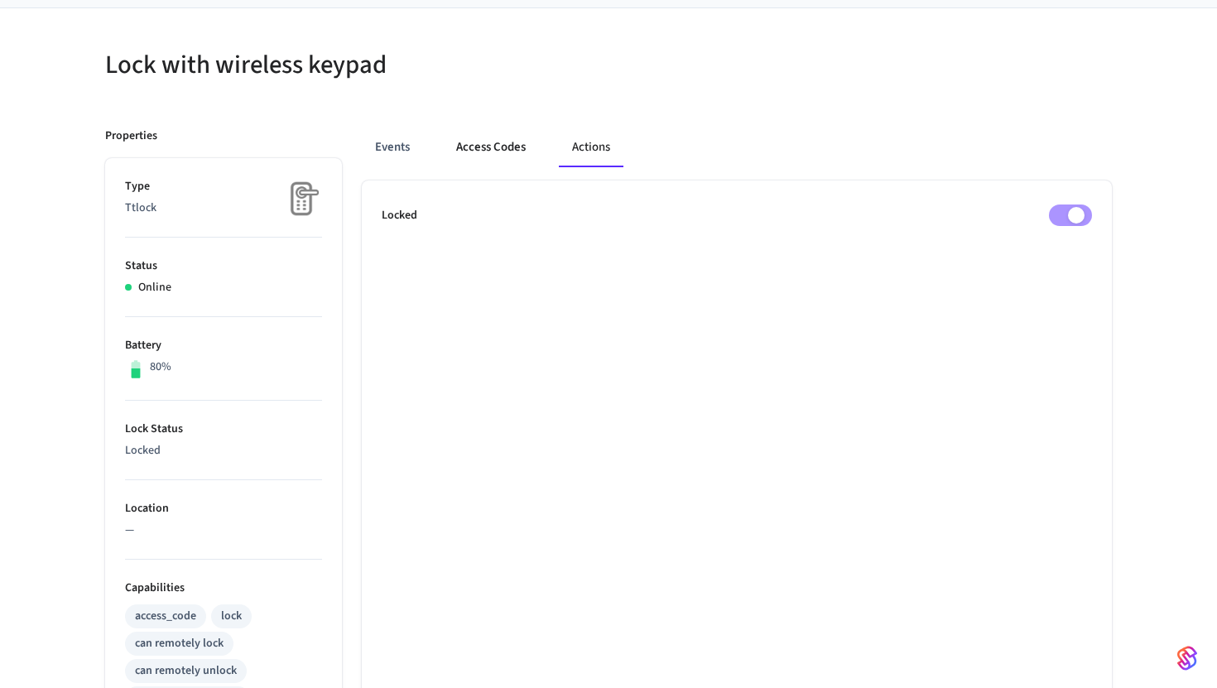
click at [465, 150] on button "Access Codes" at bounding box center [491, 148] width 96 height 40
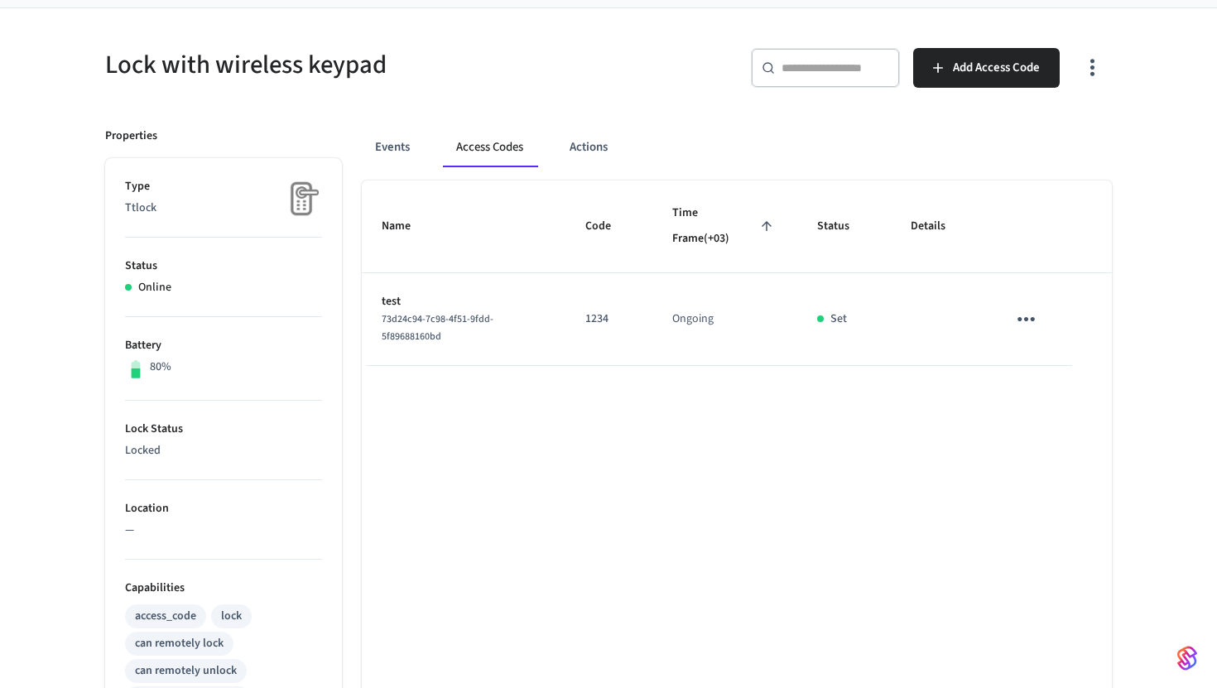
scroll to position [0, 0]
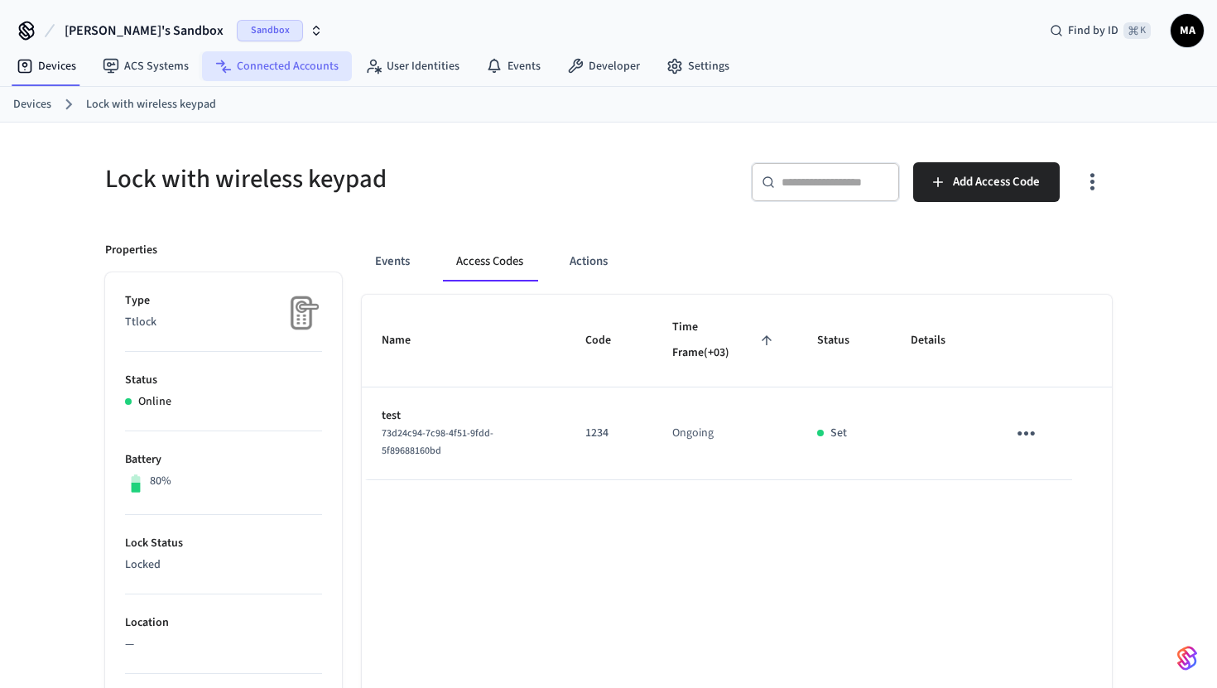
click at [256, 63] on link "Connected Accounts" at bounding box center [277, 66] width 150 height 30
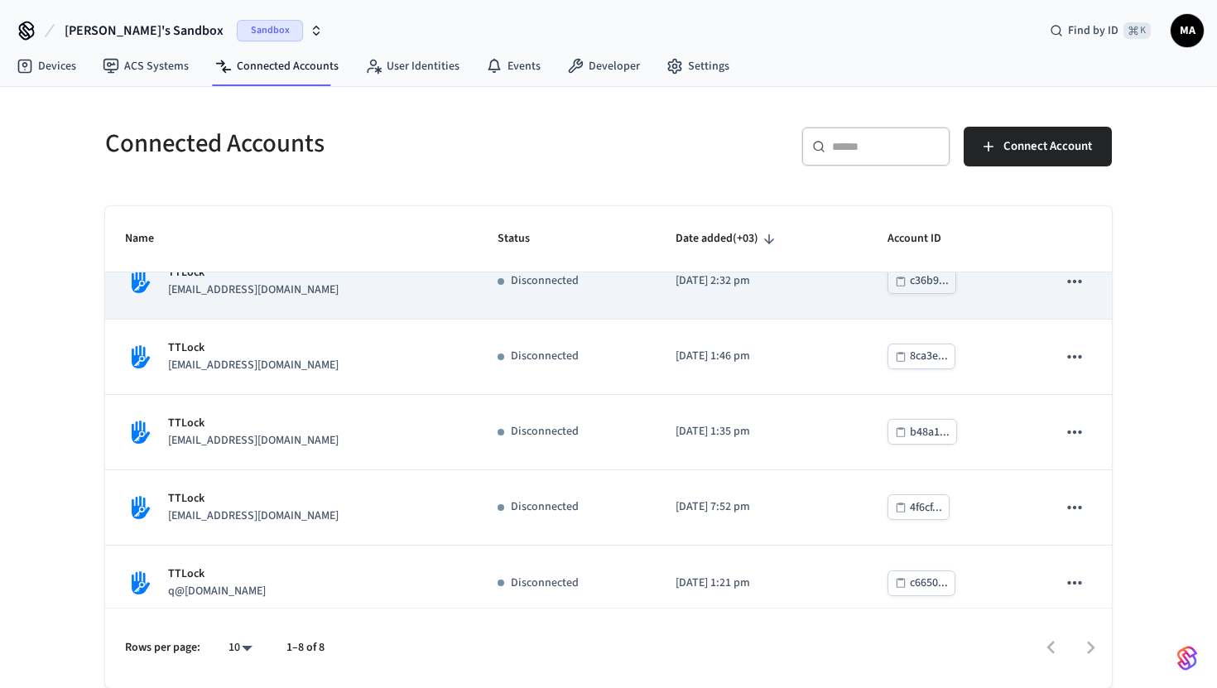
scroll to position [269, 0]
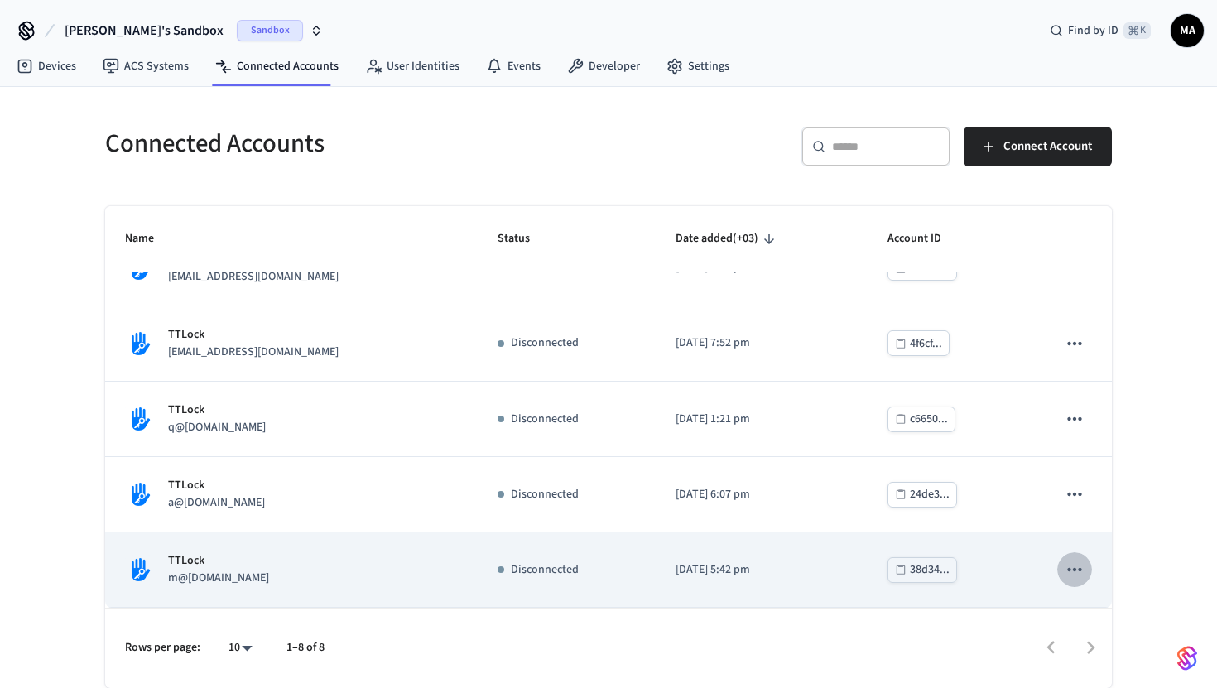
click at [1083, 571] on icon "sticky table" at bounding box center [1075, 570] width 22 height 22
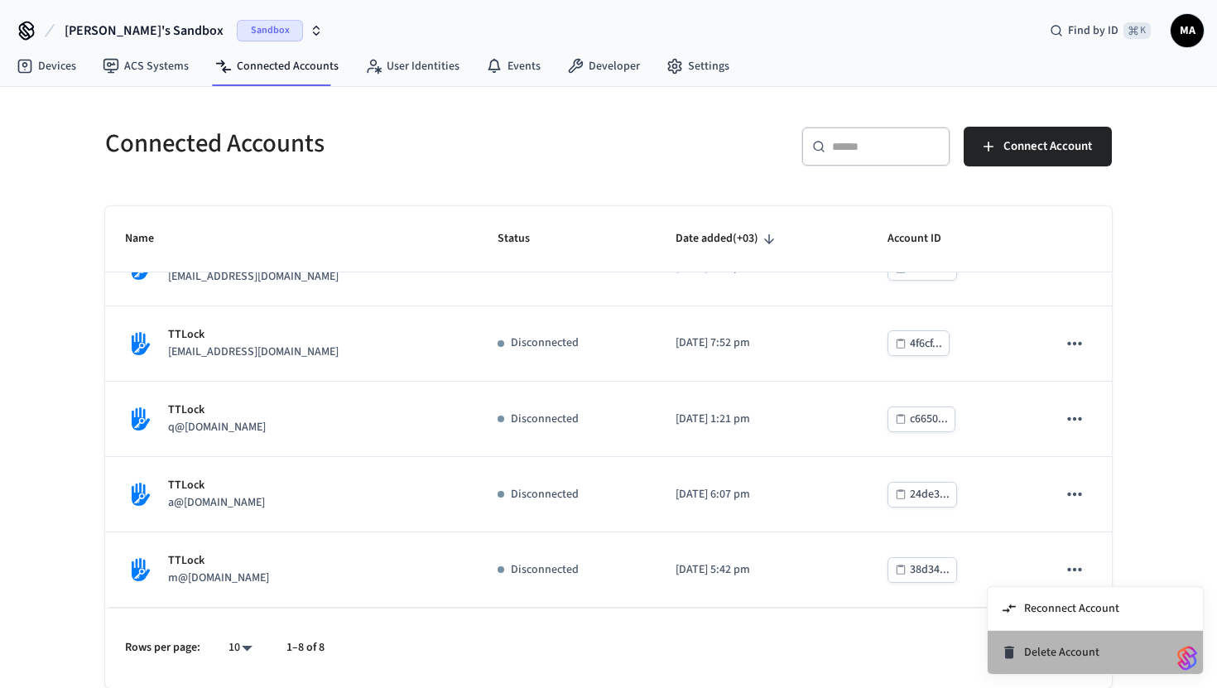
click at [1039, 659] on span "Delete Account" at bounding box center [1061, 652] width 75 height 17
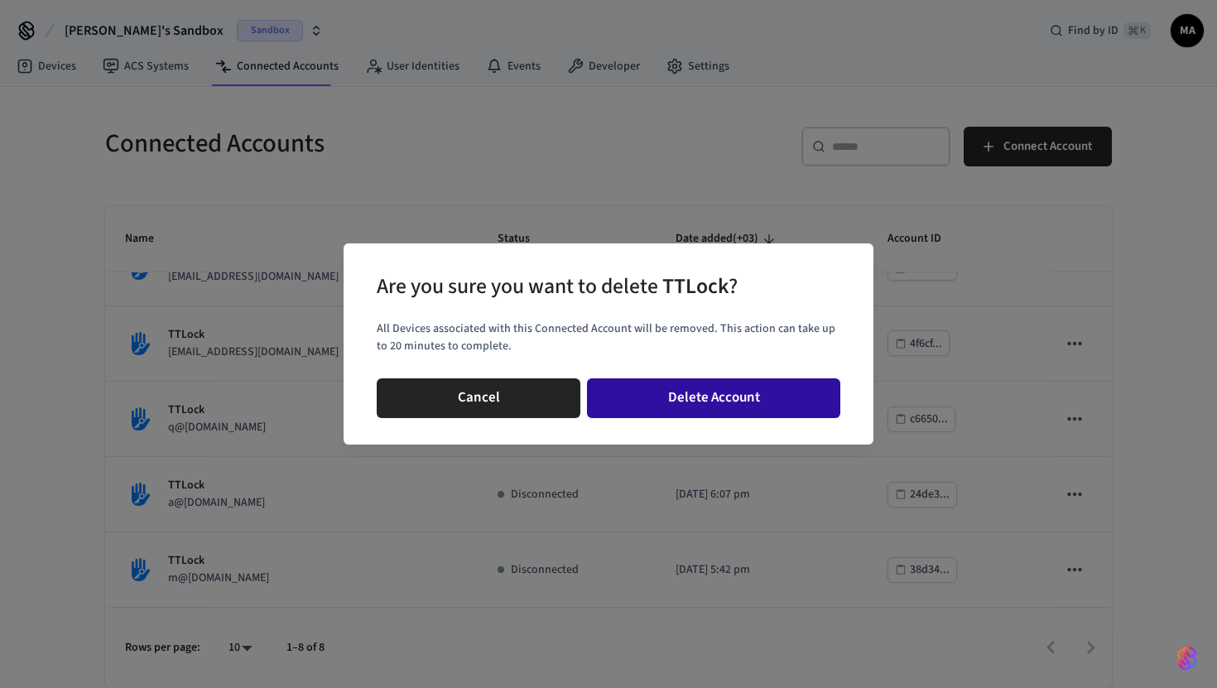
click at [759, 397] on button "Delete Account" at bounding box center [713, 398] width 253 height 40
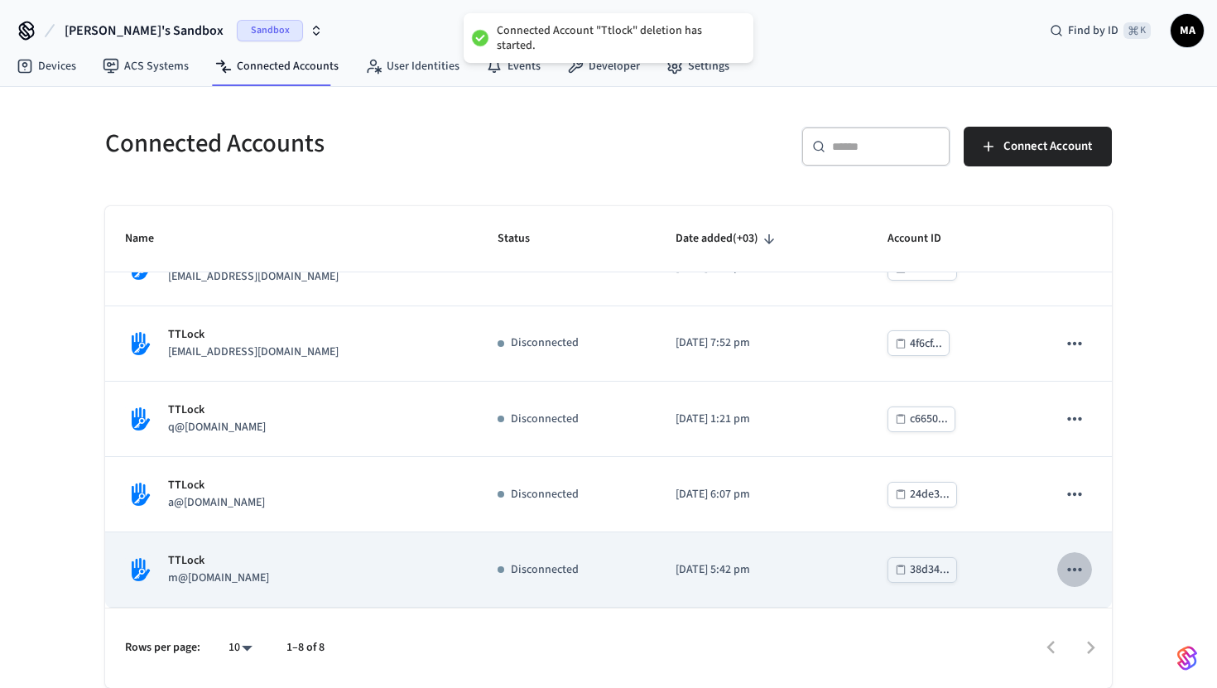
click at [1073, 560] on icon "sticky table" at bounding box center [1075, 570] width 22 height 22
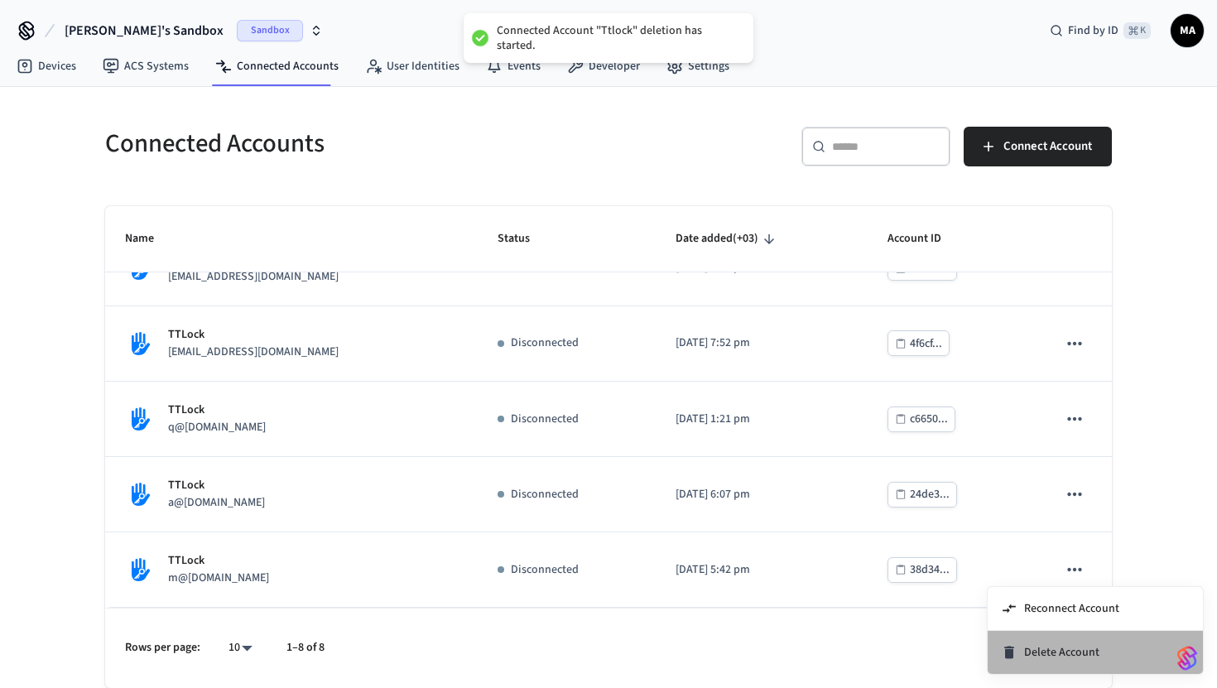
click at [1047, 653] on span "Delete Account" at bounding box center [1061, 652] width 75 height 17
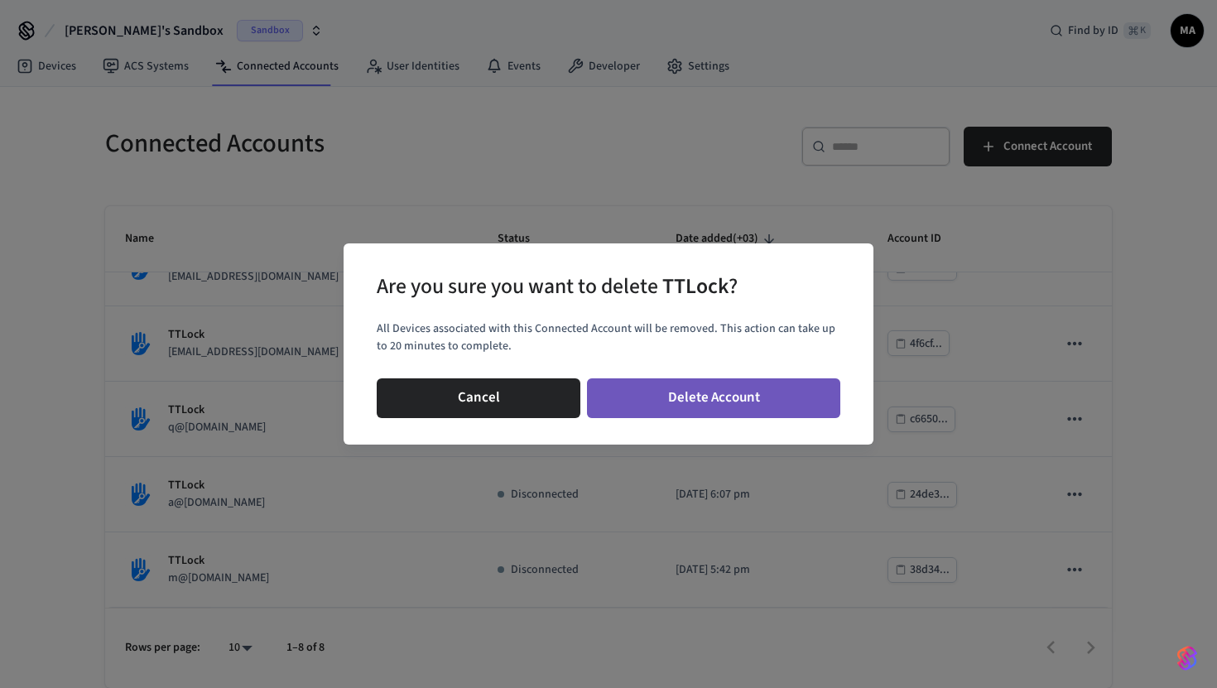
click at [765, 398] on button "Delete Account" at bounding box center [713, 398] width 253 height 40
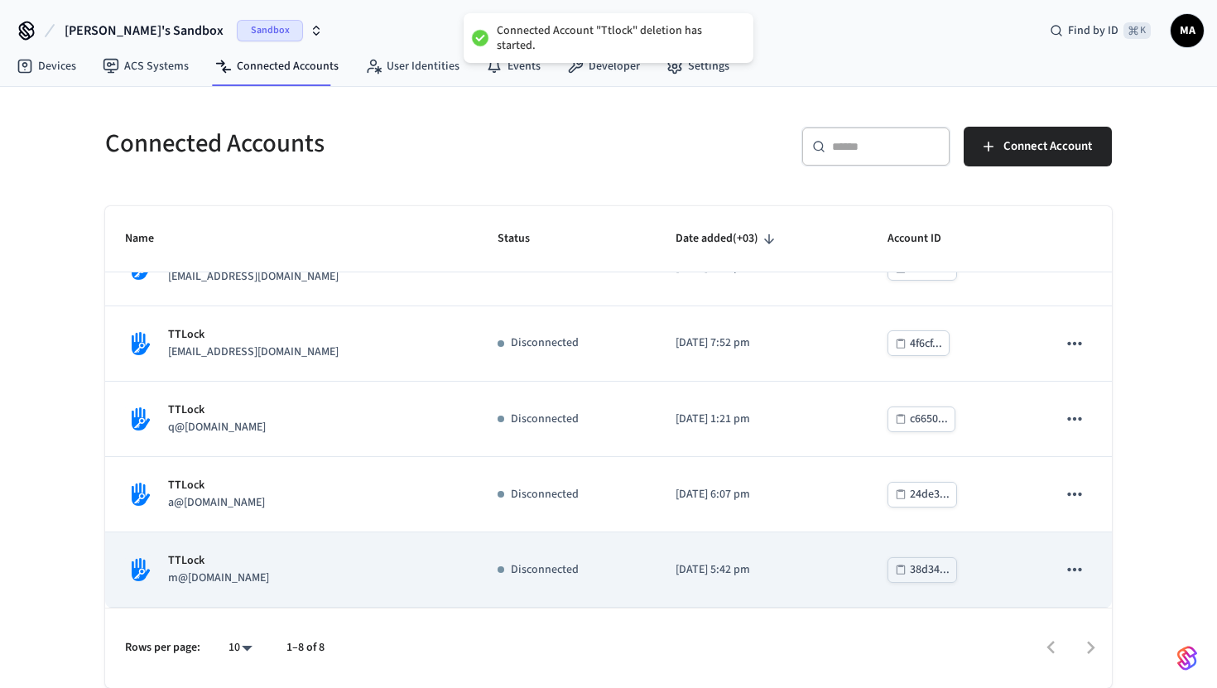
click at [1075, 571] on icon "sticky table" at bounding box center [1074, 569] width 14 height 3
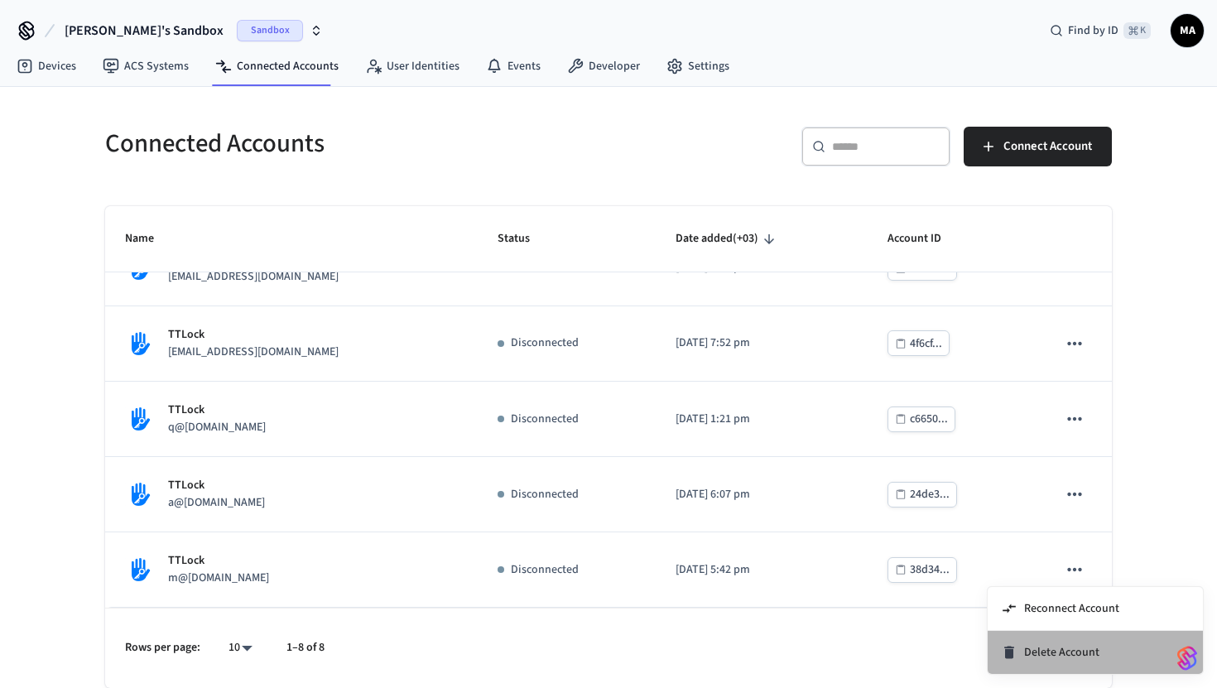
click at [1017, 651] on icon at bounding box center [1009, 652] width 17 height 17
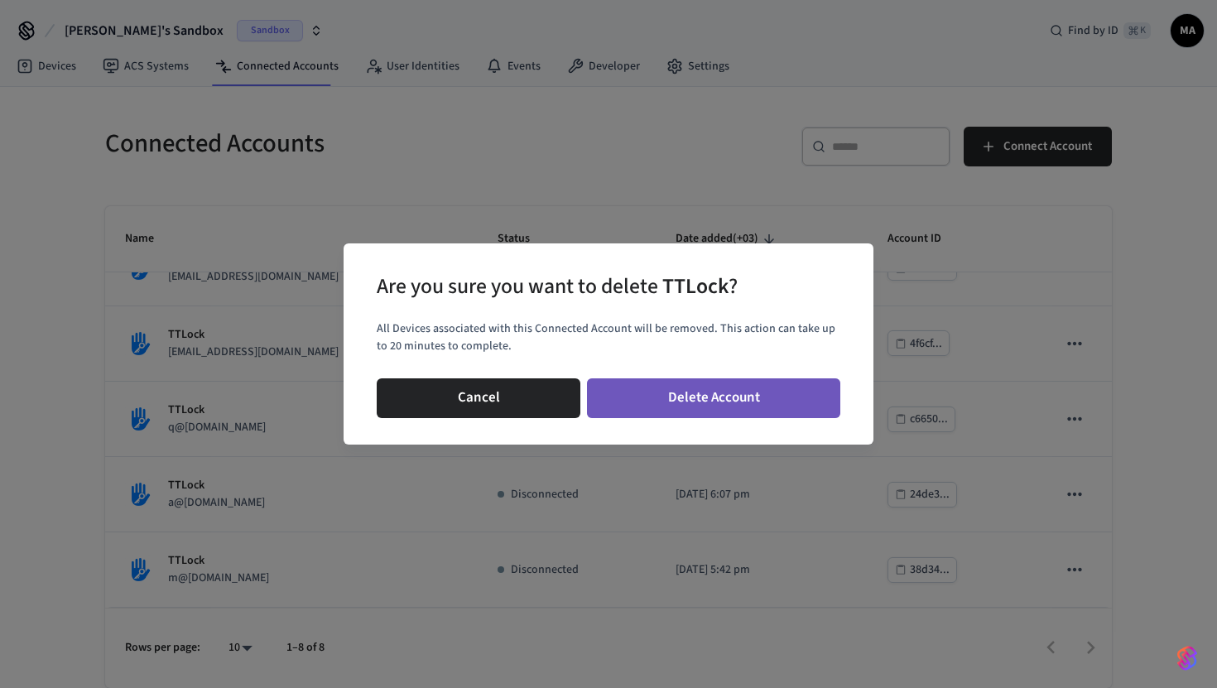
click at [784, 395] on button "Delete Account" at bounding box center [713, 398] width 253 height 40
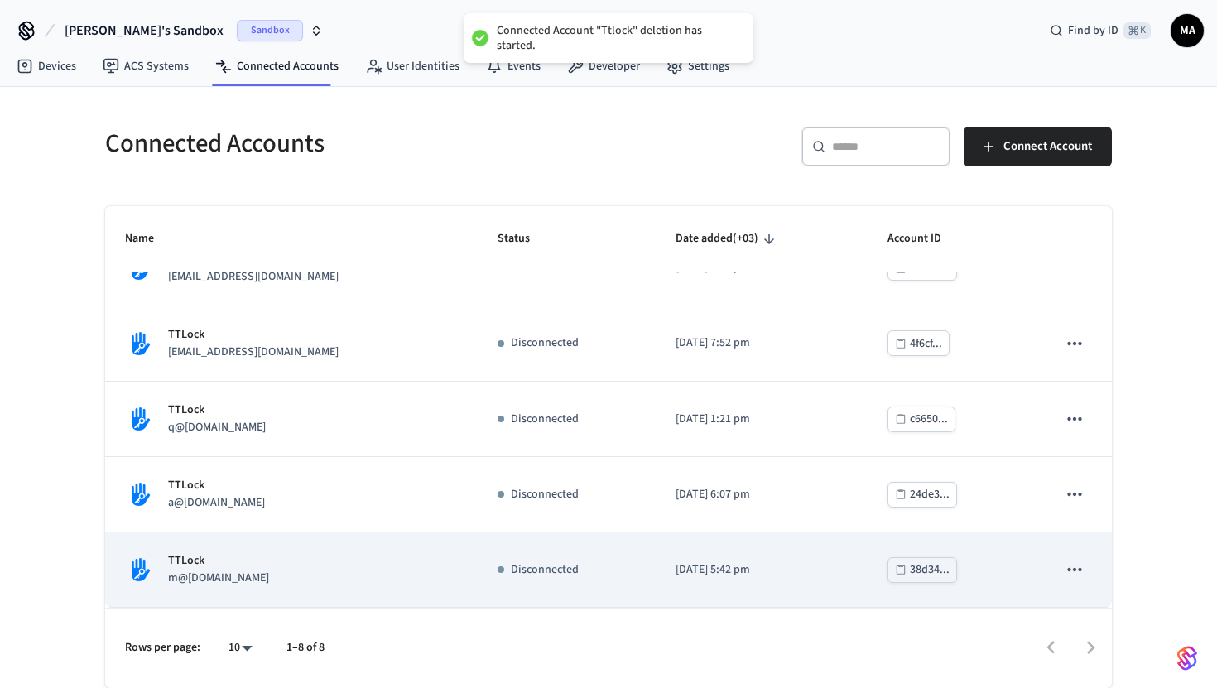
click at [1072, 568] on icon "sticky table" at bounding box center [1075, 570] width 22 height 22
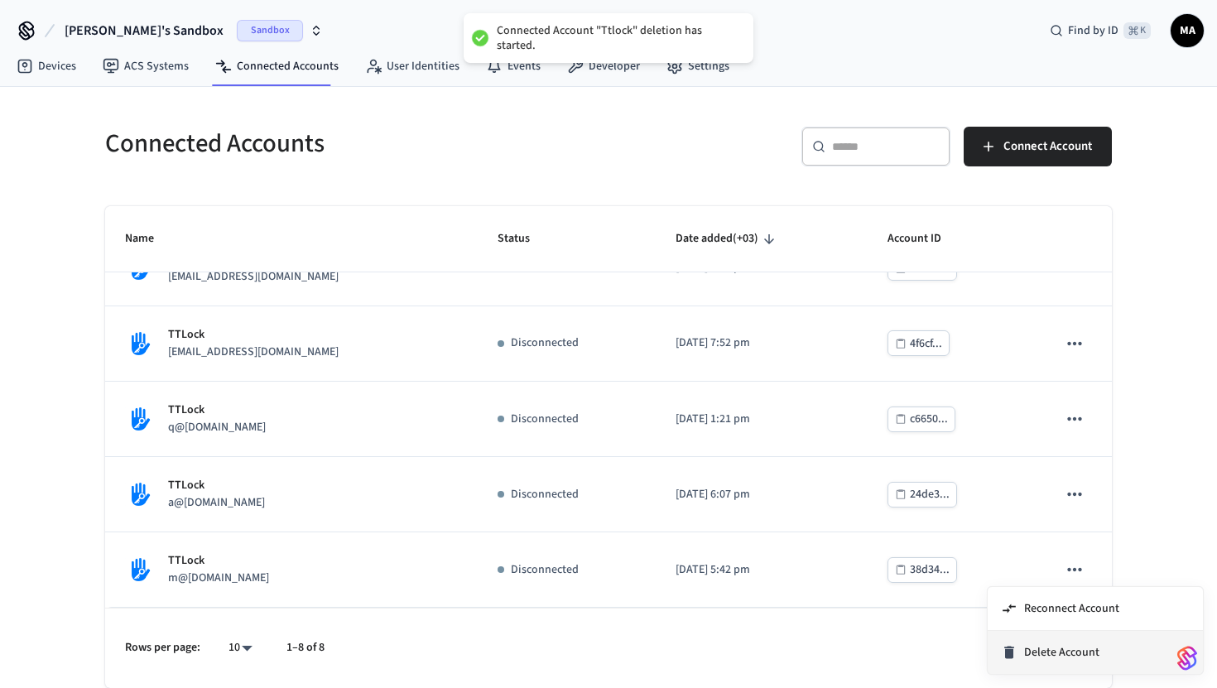
click at [1023, 651] on div "Delete Account" at bounding box center [1050, 652] width 99 height 17
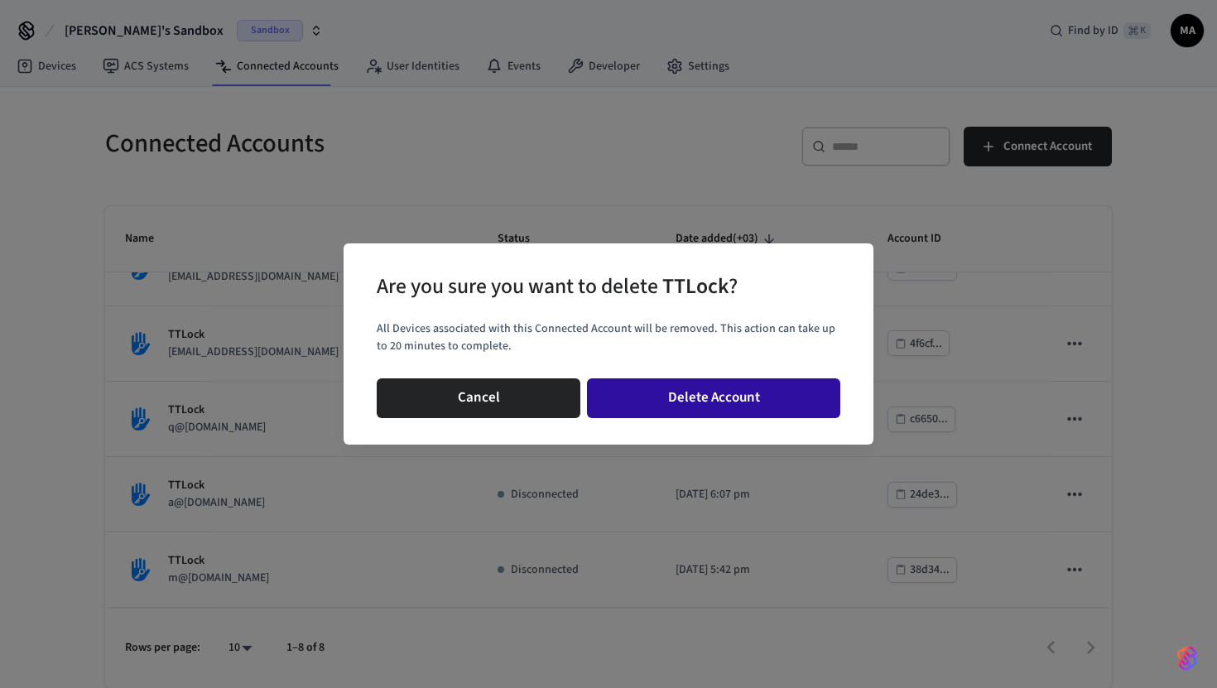
click at [766, 388] on button "Delete Account" at bounding box center [713, 398] width 253 height 40
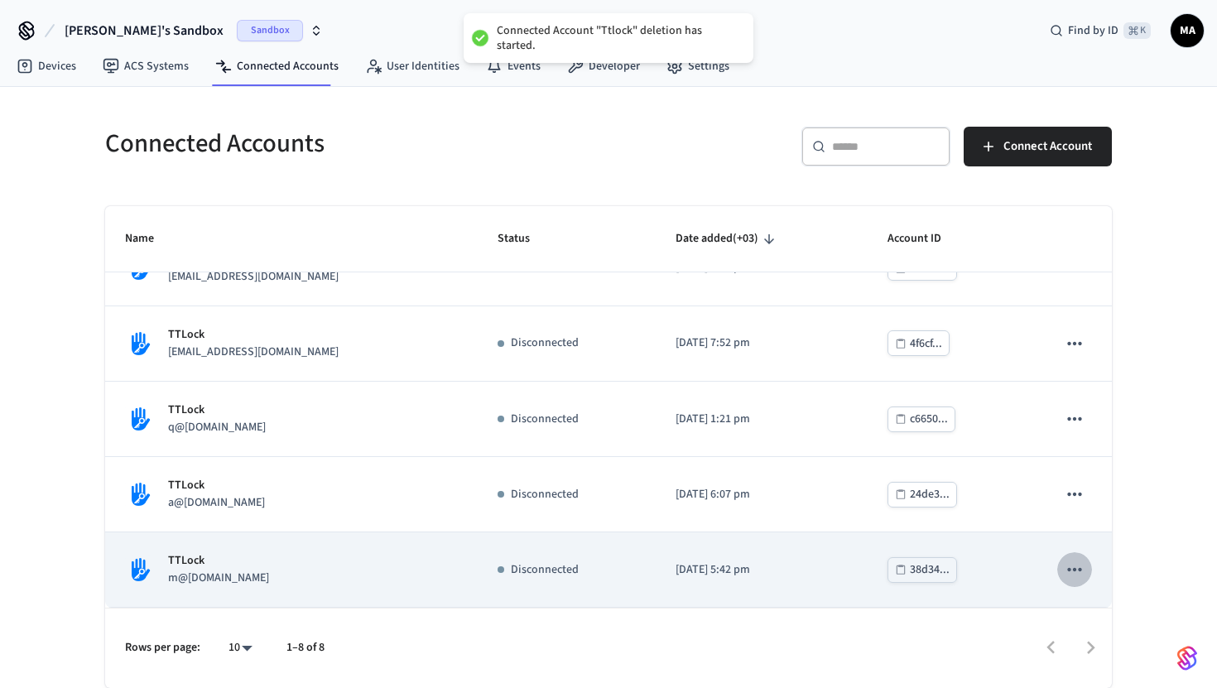
click at [1077, 572] on icon "sticky table" at bounding box center [1075, 570] width 22 height 22
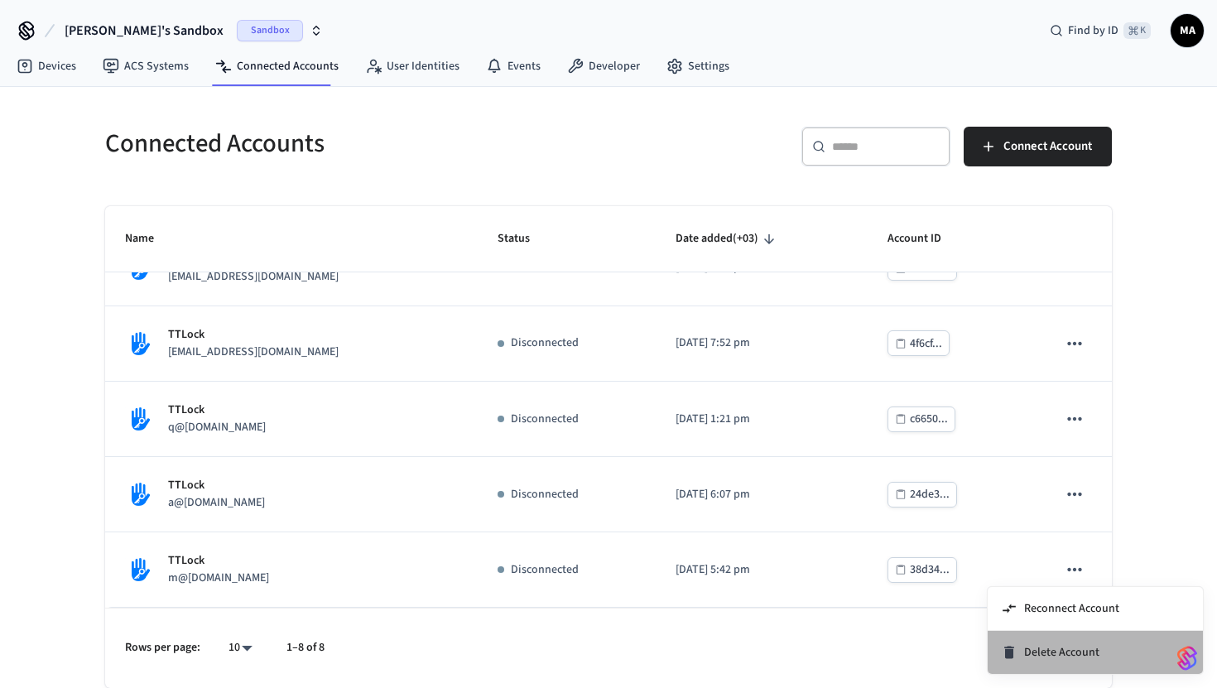
click at [1019, 651] on div "Delete Account" at bounding box center [1050, 652] width 99 height 17
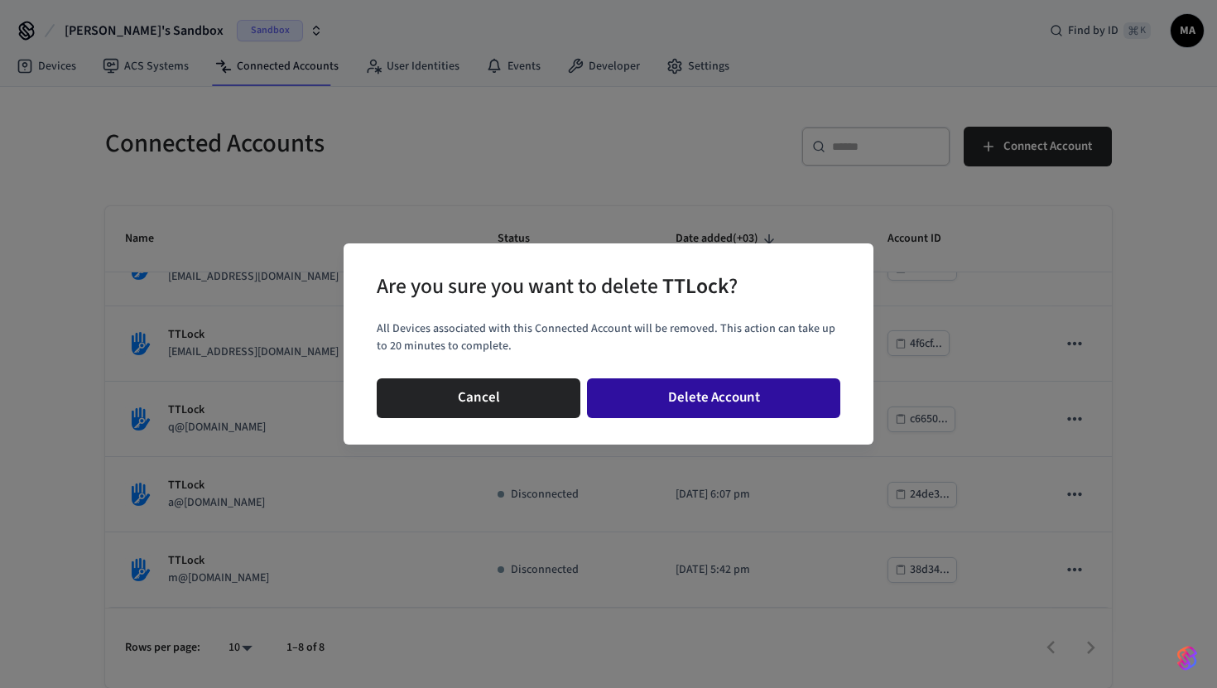
click at [755, 402] on button "Delete Account" at bounding box center [713, 398] width 253 height 40
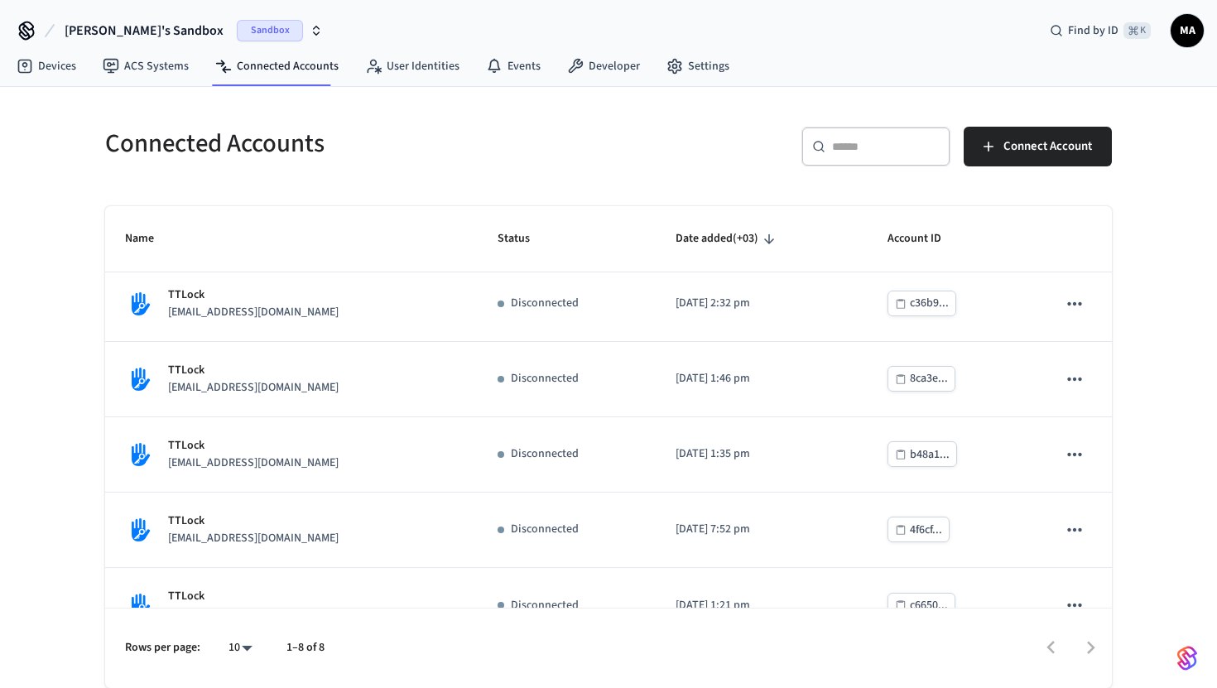
scroll to position [0, 0]
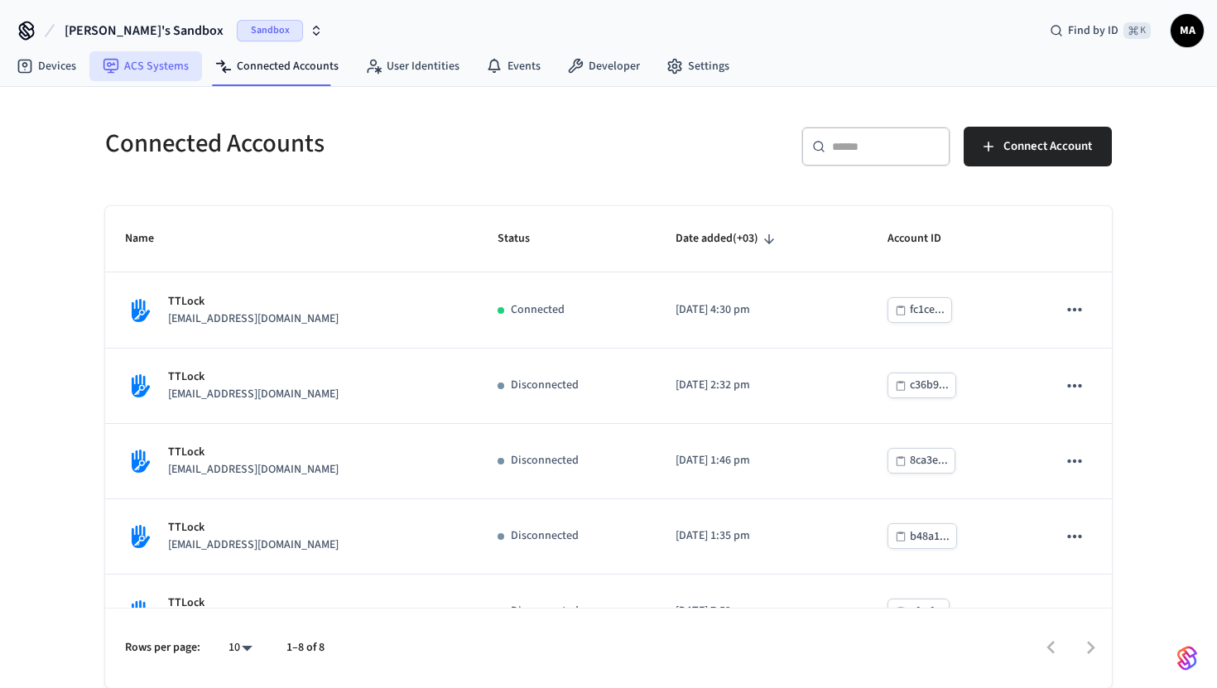
click at [152, 60] on link "ACS Systems" at bounding box center [145, 66] width 113 height 30
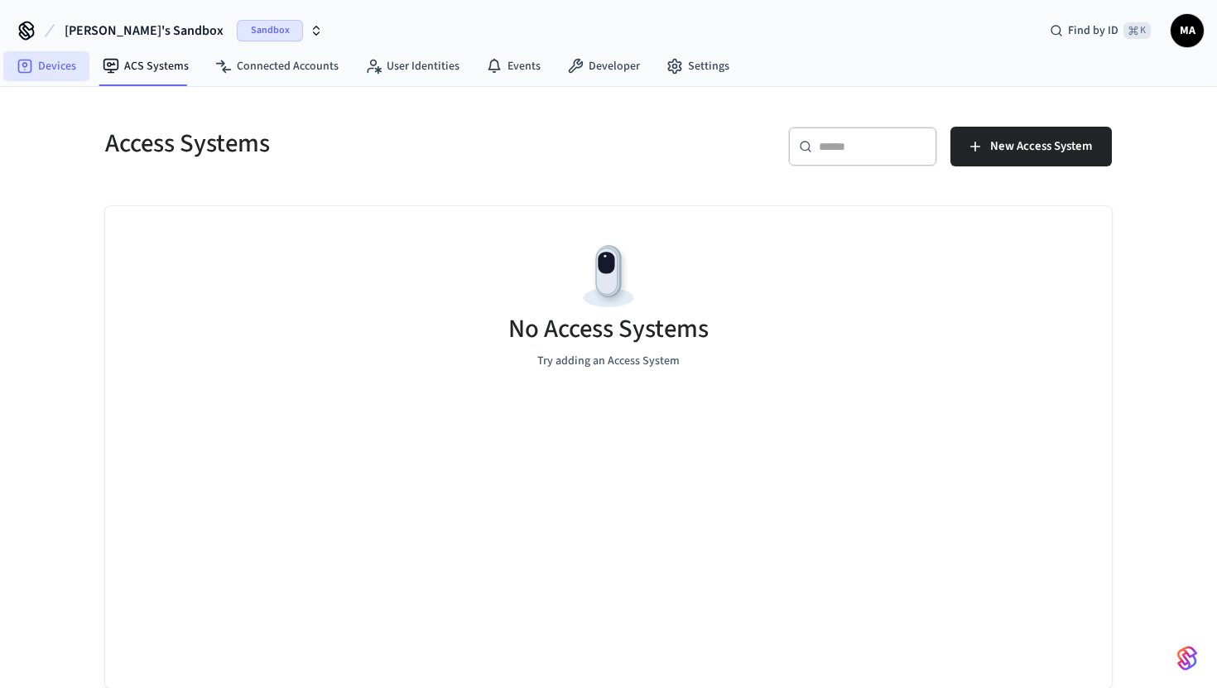
click at [74, 68] on link "Devices" at bounding box center [46, 66] width 86 height 30
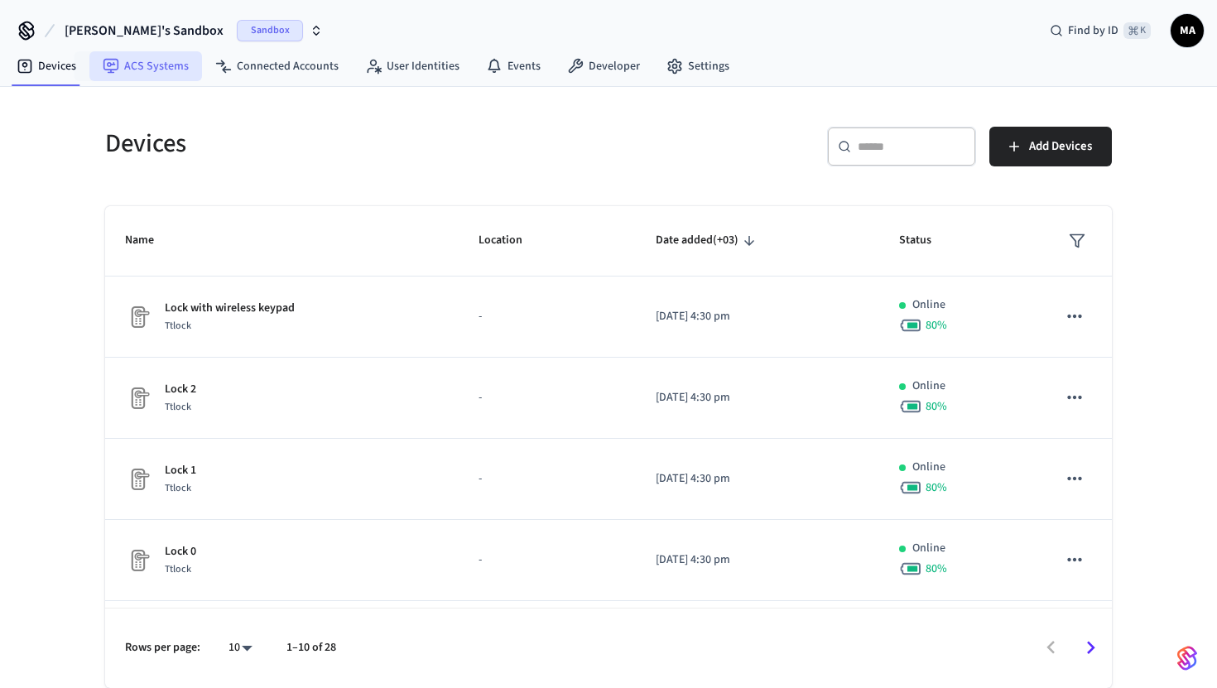
click at [144, 70] on link "ACS Systems" at bounding box center [145, 66] width 113 height 30
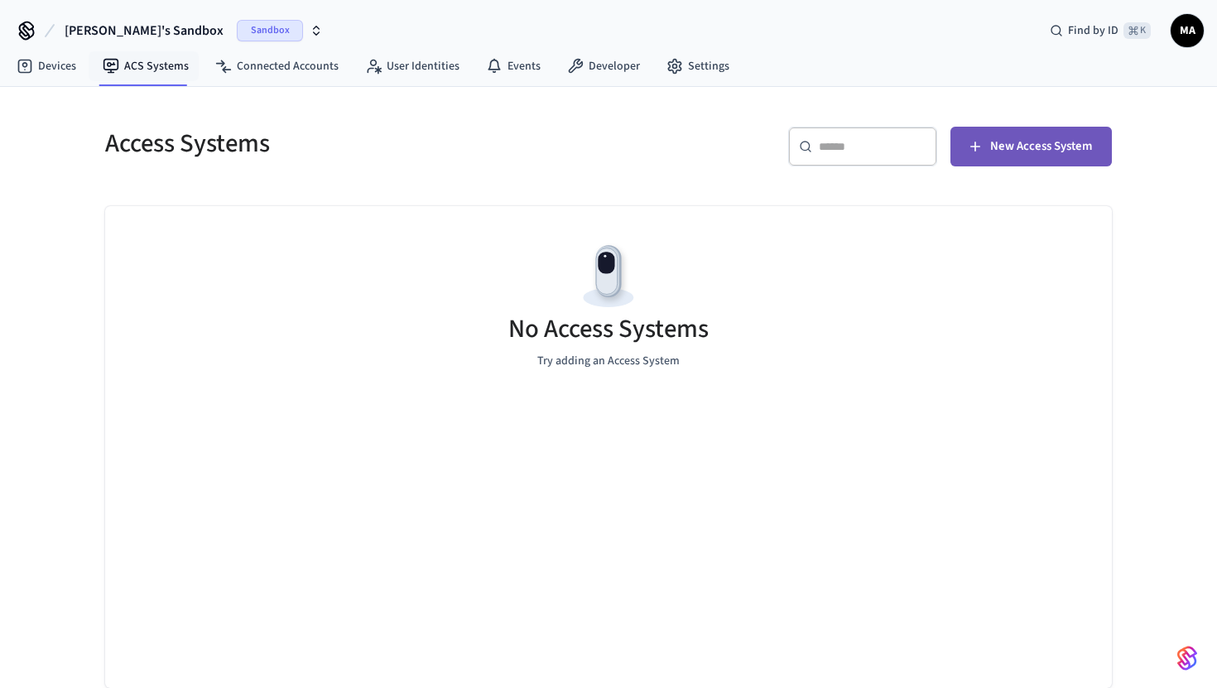
click at [977, 148] on icon "button" at bounding box center [975, 146] width 17 height 17
click at [1023, 139] on span "New Access System" at bounding box center [1041, 147] width 102 height 22
